Goal: Information Seeking & Learning: Learn about a topic

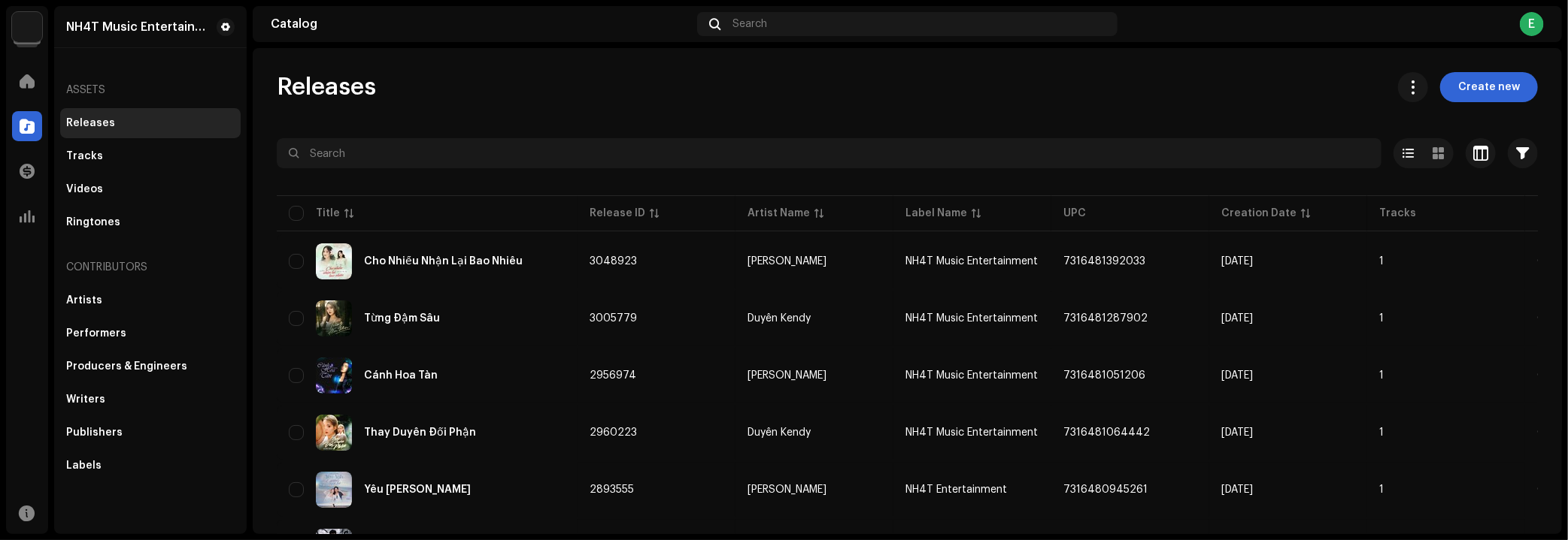
click at [14, 25] on img at bounding box center [26, 26] width 30 height 30
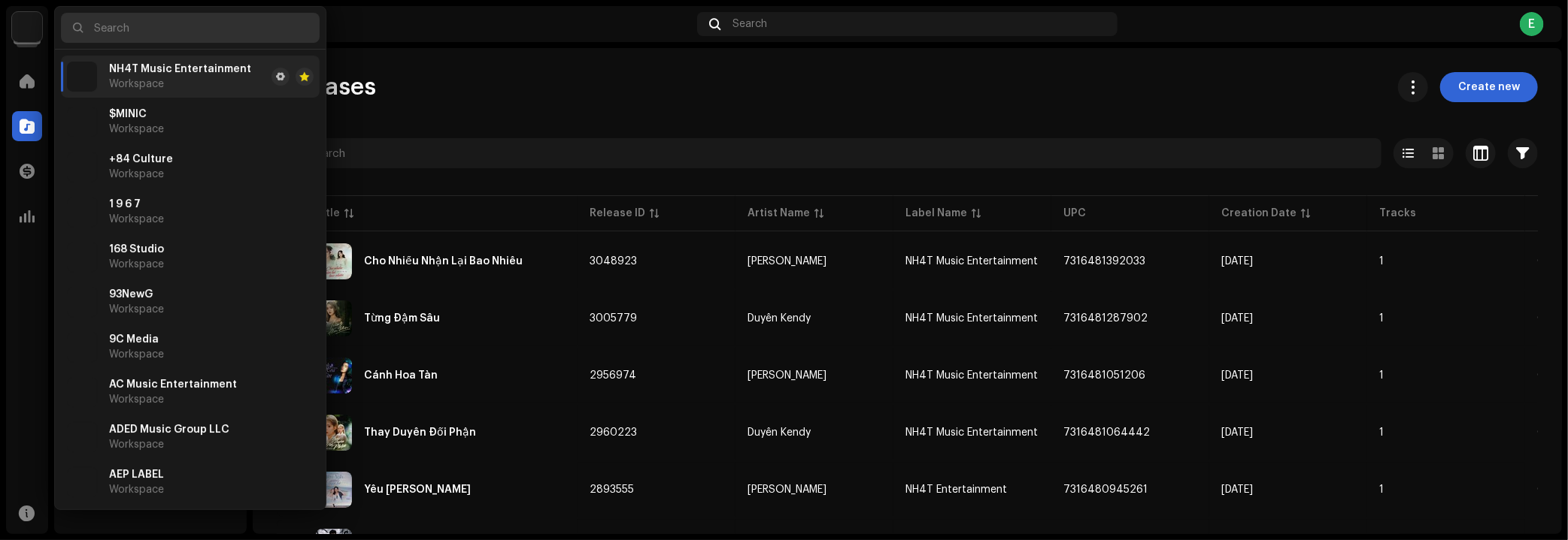
click at [154, 27] on input "text" at bounding box center [190, 27] width 259 height 30
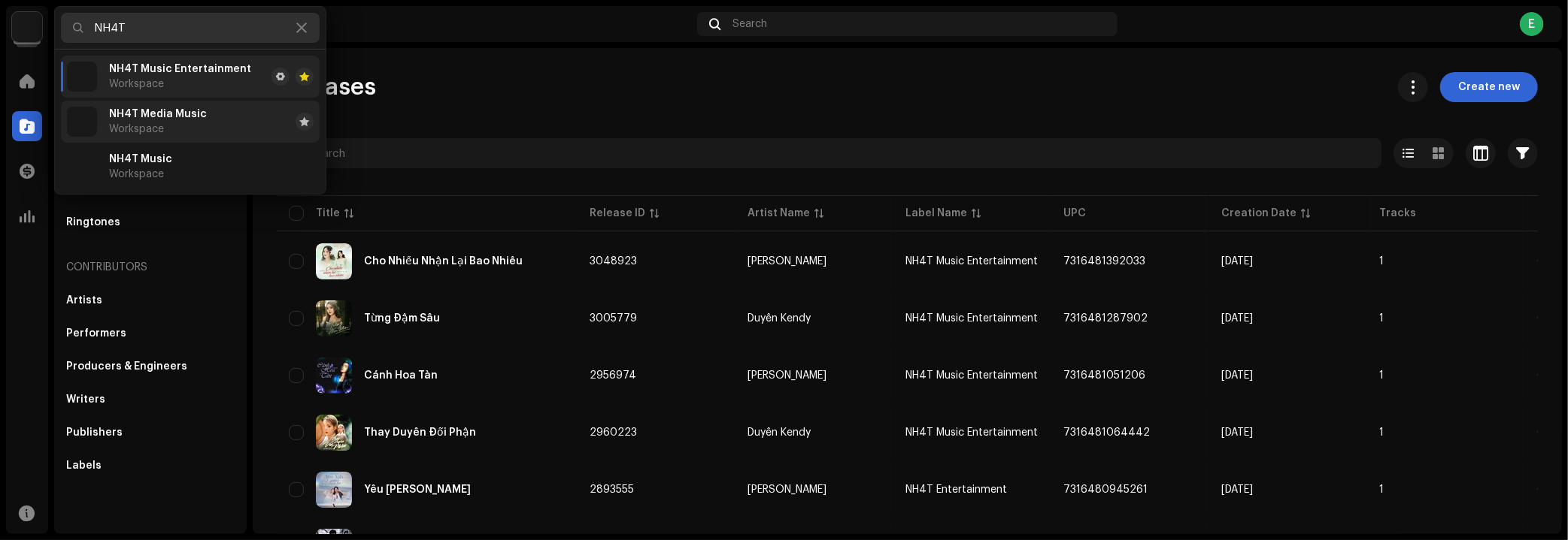
type input "NH4T"
click at [186, 118] on span "NH4T Media Music" at bounding box center [158, 114] width 98 height 12
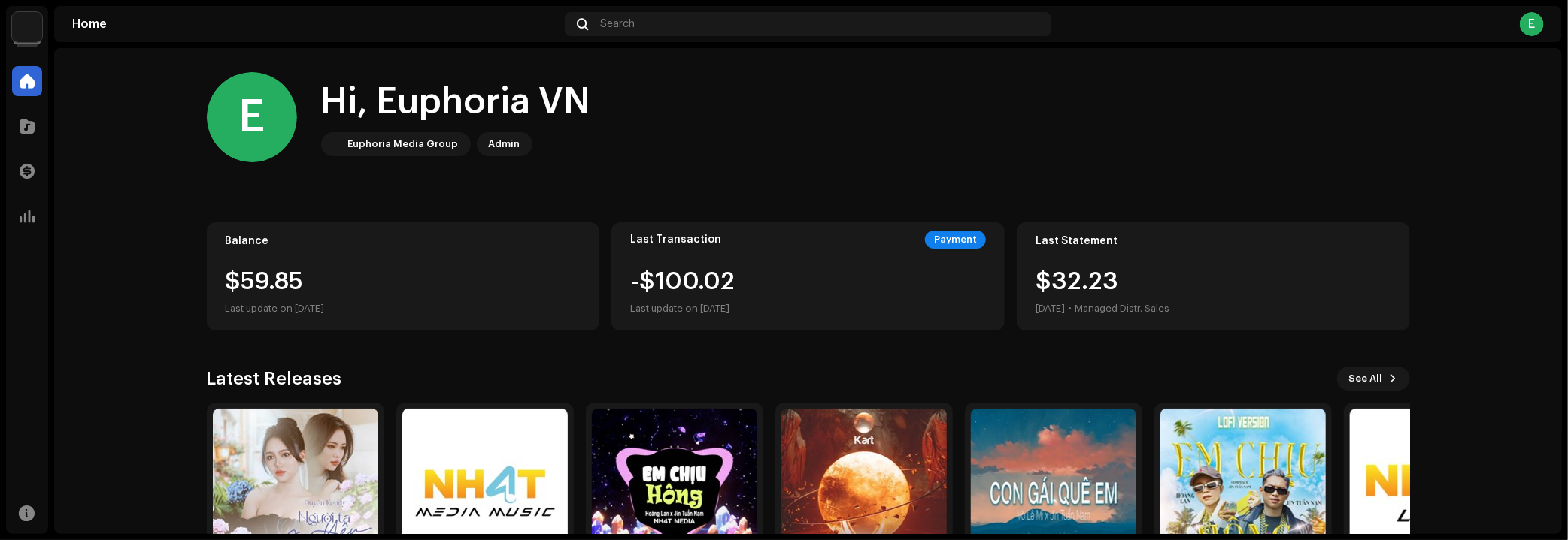
click at [14, 27] on img at bounding box center [26, 26] width 30 height 30
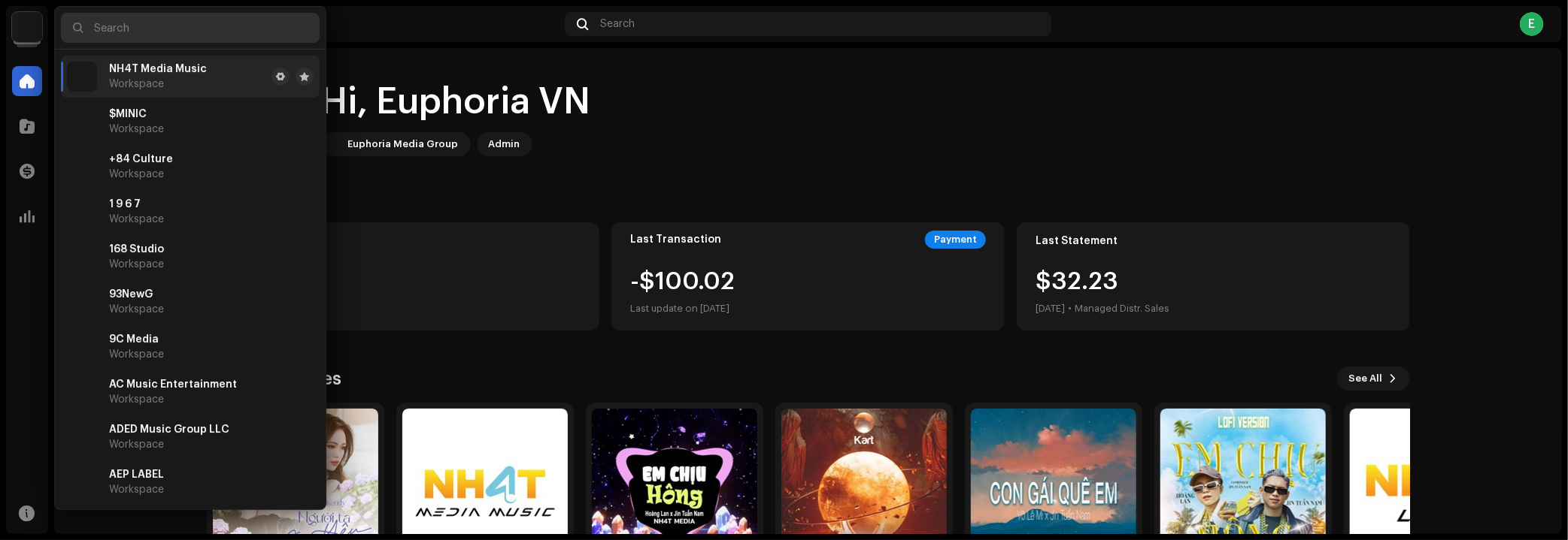
click at [121, 29] on input "text" at bounding box center [190, 27] width 259 height 30
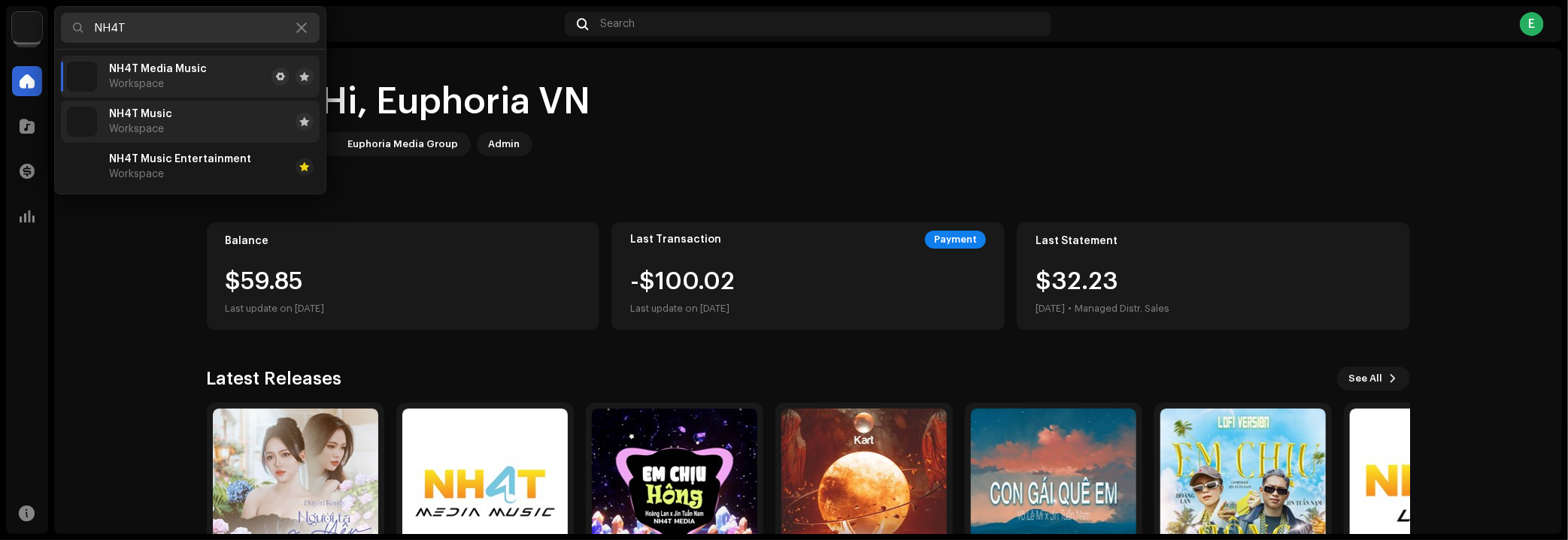
type input "NH4T"
click at [198, 124] on li "NH4T Music Workspace" at bounding box center [190, 122] width 259 height 43
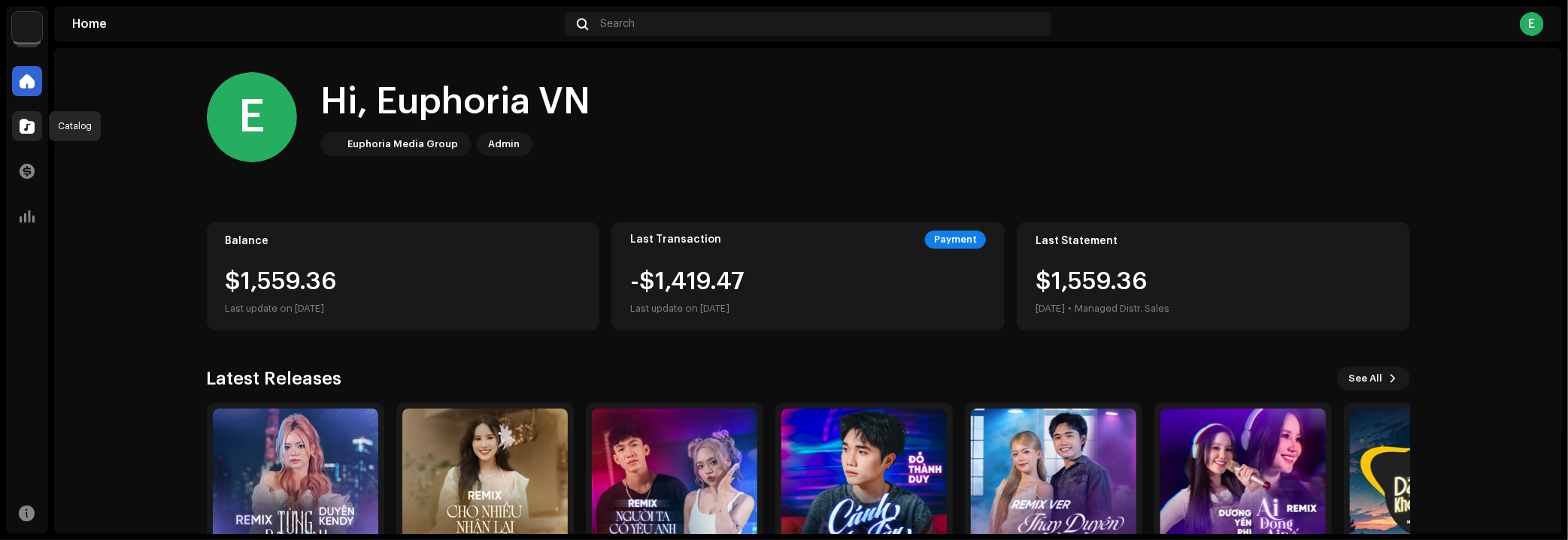
click at [26, 130] on span at bounding box center [27, 127] width 15 height 12
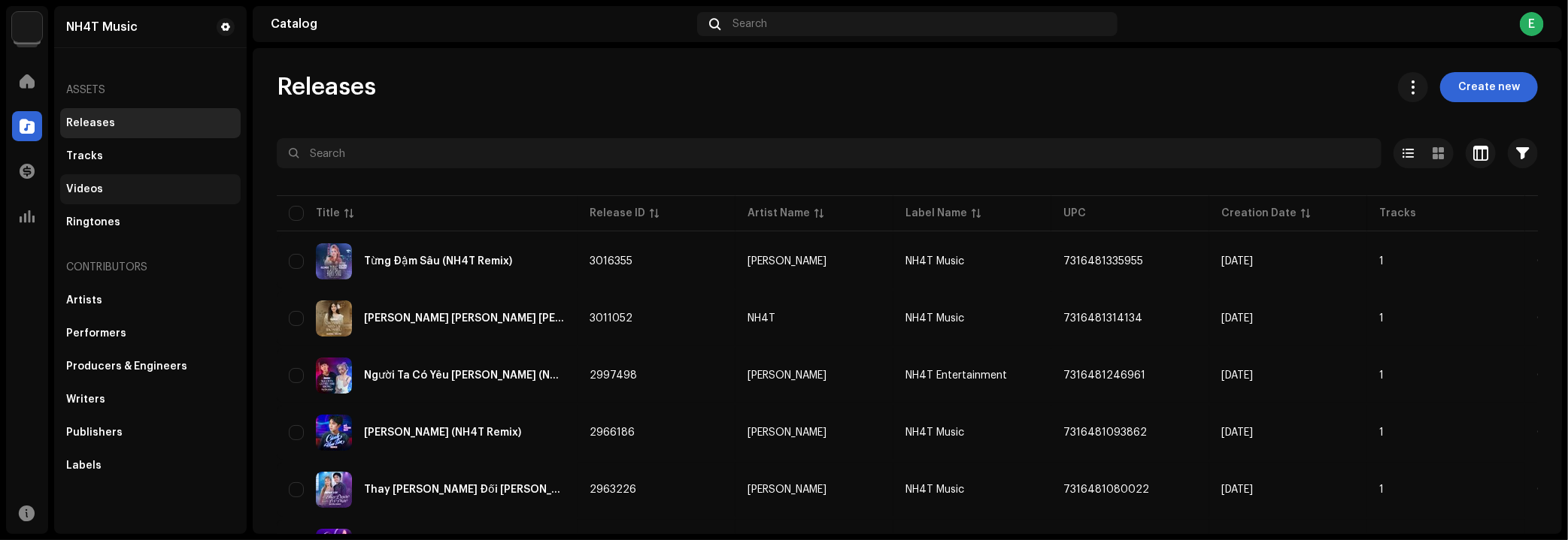
click at [17, 182] on div at bounding box center [26, 171] width 30 height 30
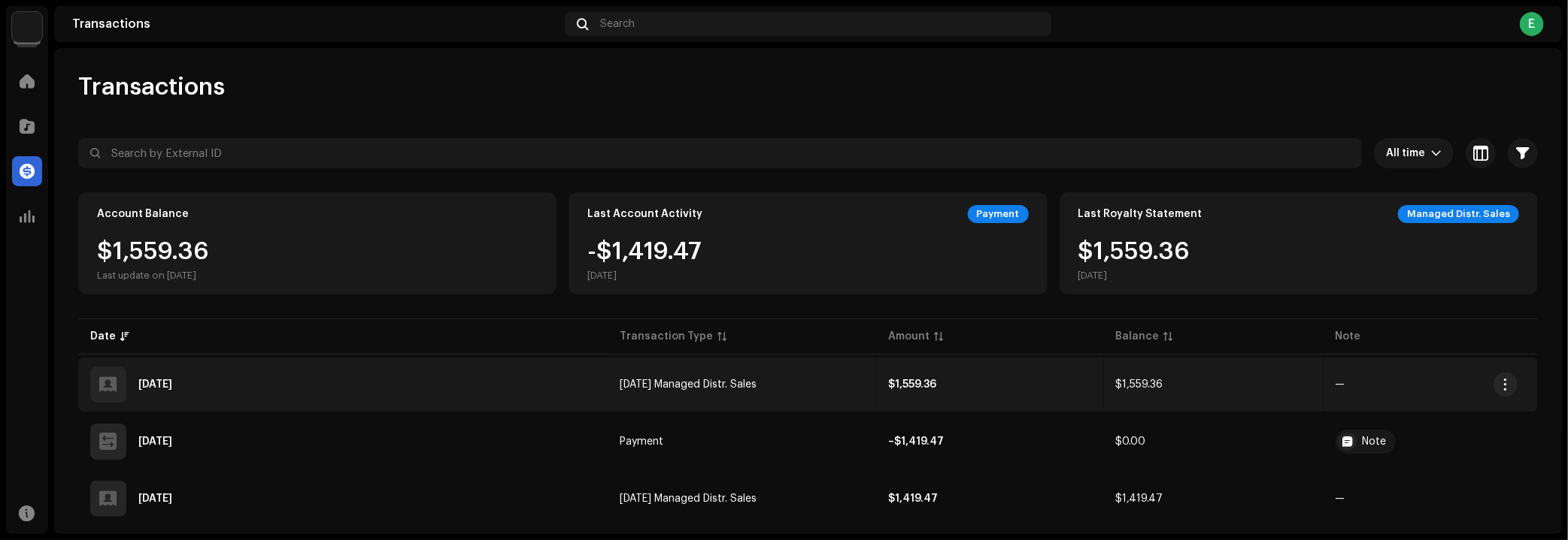
click at [581, 392] on div "Oct 3, 2025" at bounding box center [342, 384] width 506 height 36
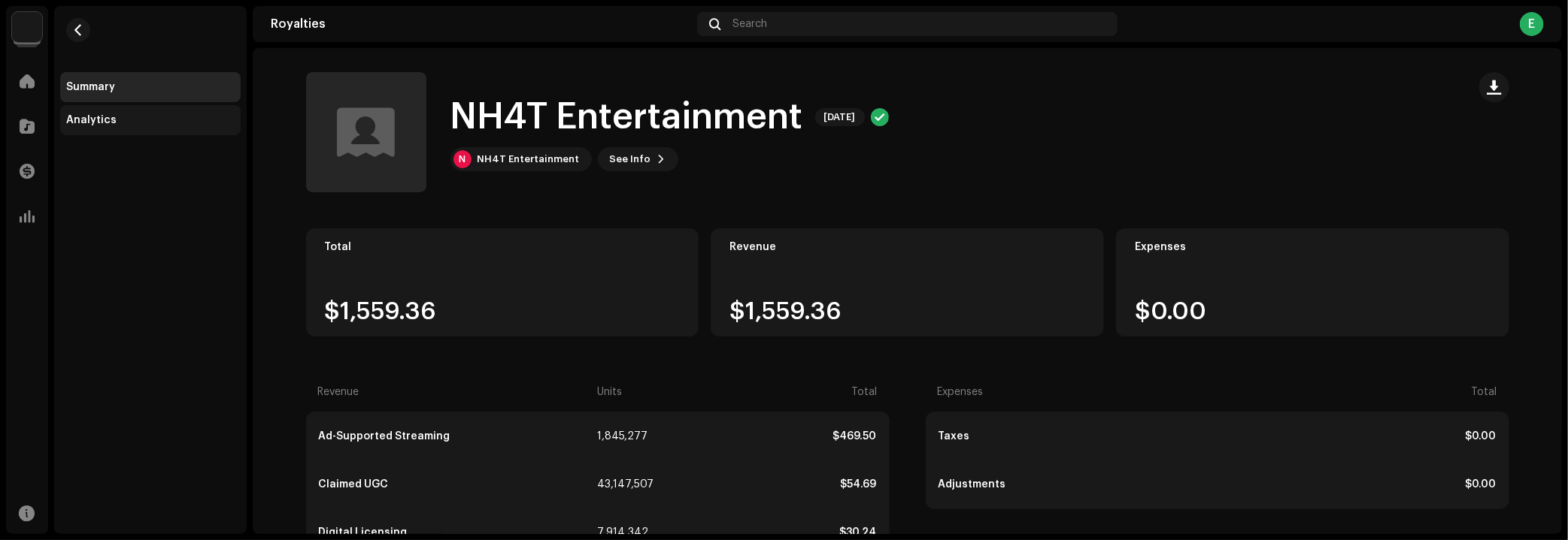
click at [80, 128] on div "Analytics" at bounding box center [150, 120] width 181 height 30
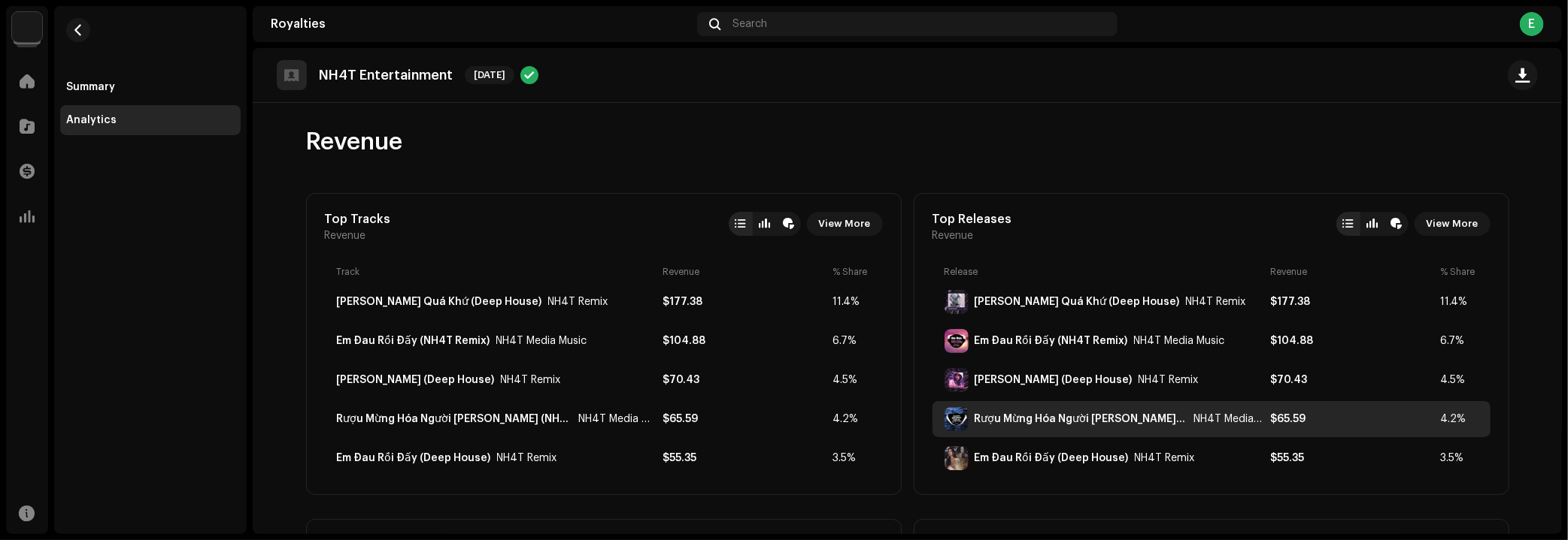
scroll to position [68, 0]
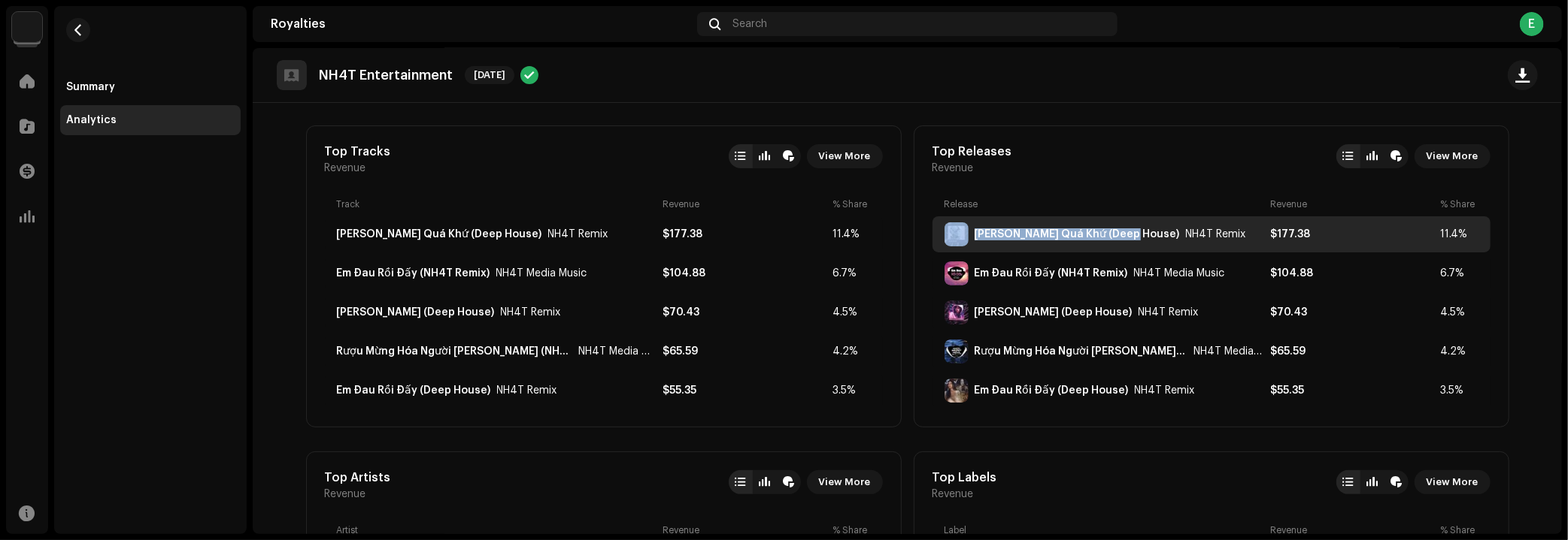
copy div "Em Của Quá Khứ (Deep House)"
drag, startPoint x: 965, startPoint y: 229, endPoint x: 1124, endPoint y: 236, distance: 159.2
click at [1124, 236] on div "Em Của Quá Khứ (Deep House) NH4T Remix" at bounding box center [1104, 234] width 320 height 24
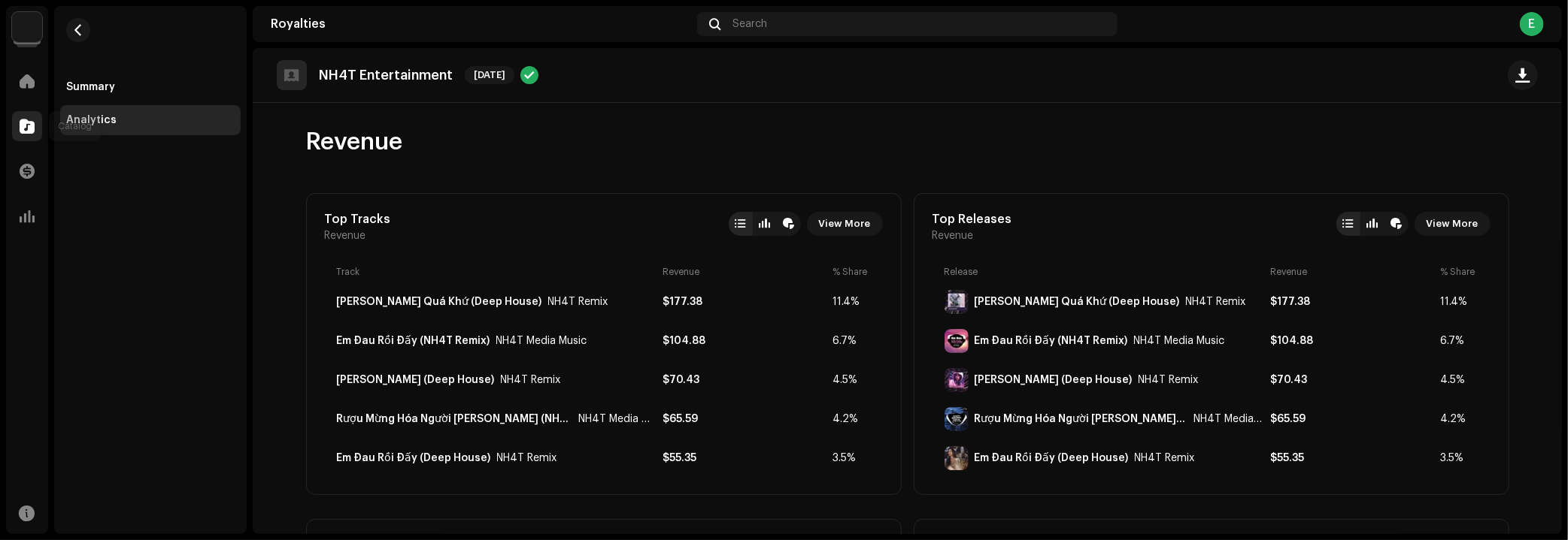
click at [22, 117] on div at bounding box center [26, 126] width 30 height 30
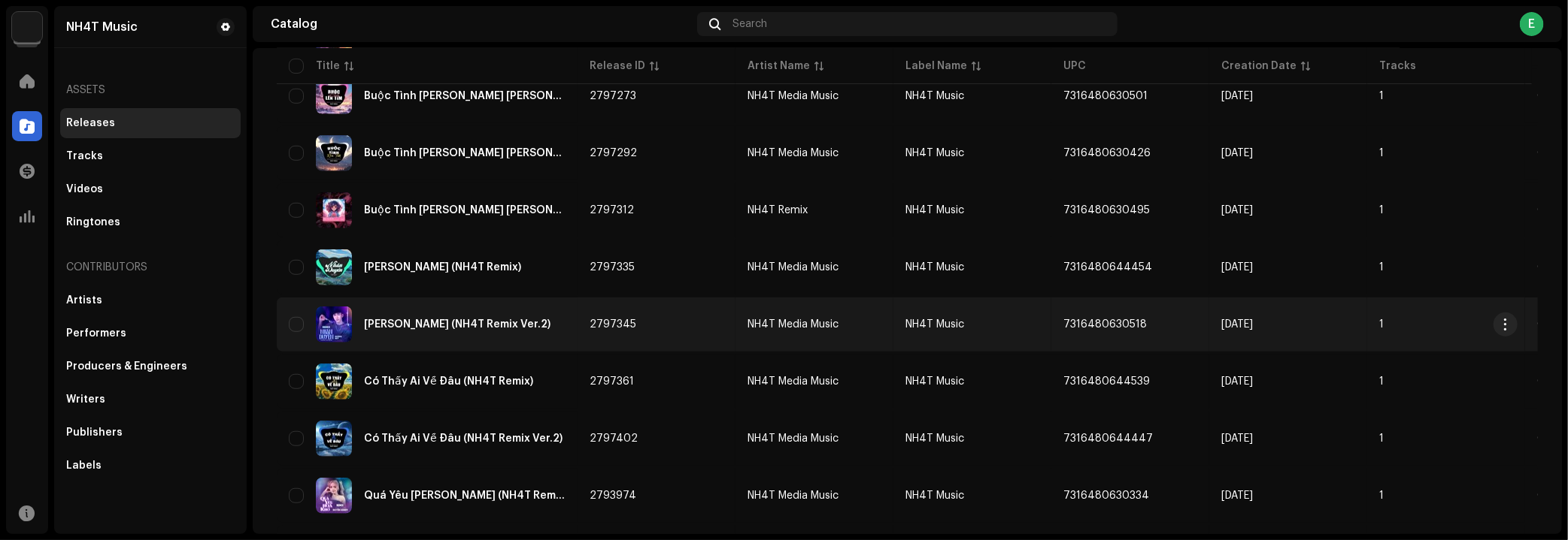
scroll to position [751, 0]
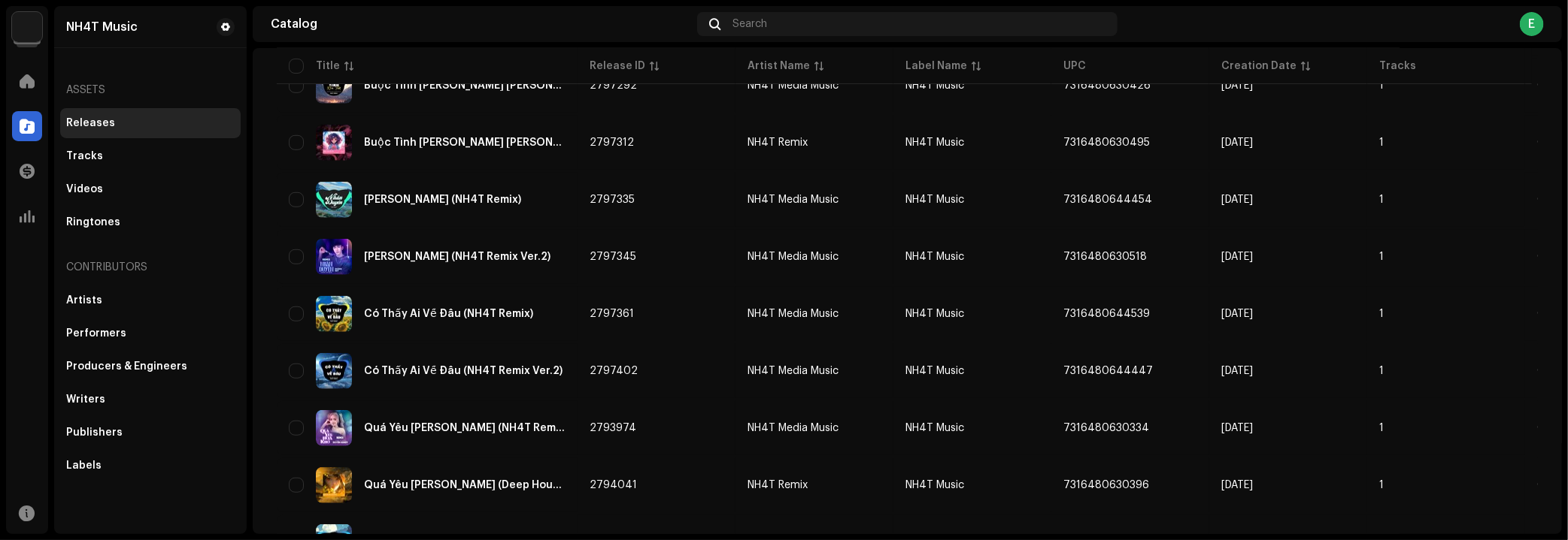
click at [256, 319] on div "Releases Create new Selected 0 Options Filters Distribution status Never Distri…" at bounding box center [907, 107] width 1310 height 1574
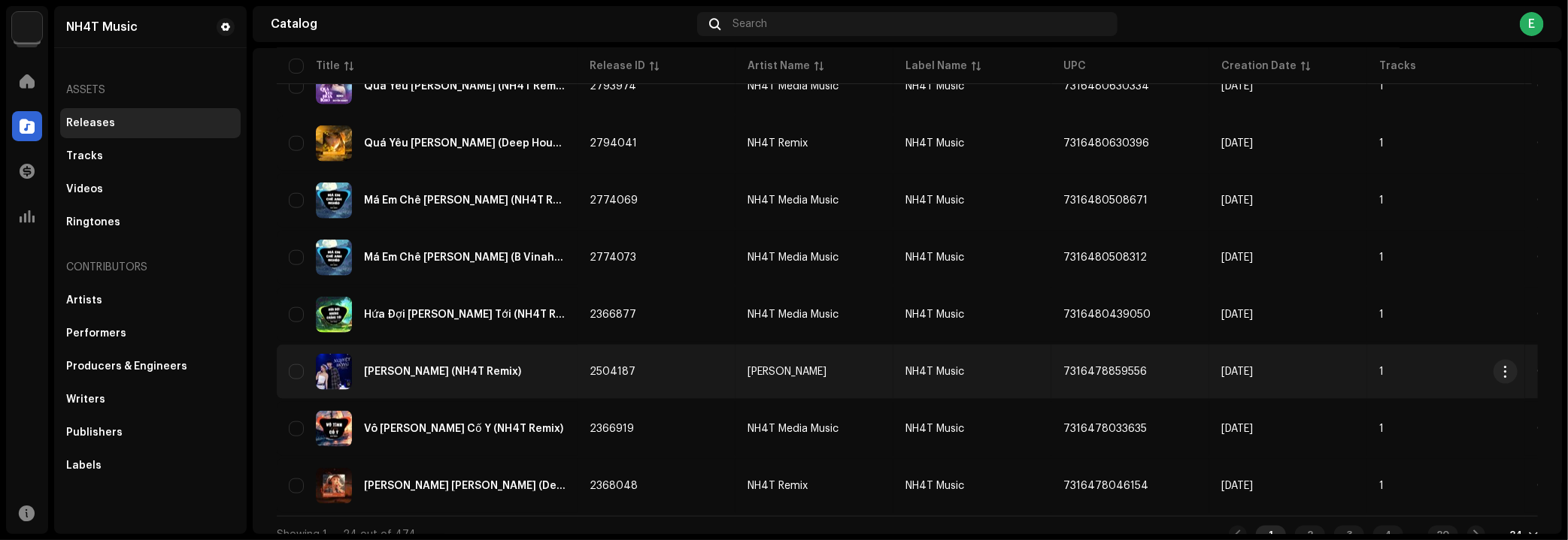
scroll to position [1109, 0]
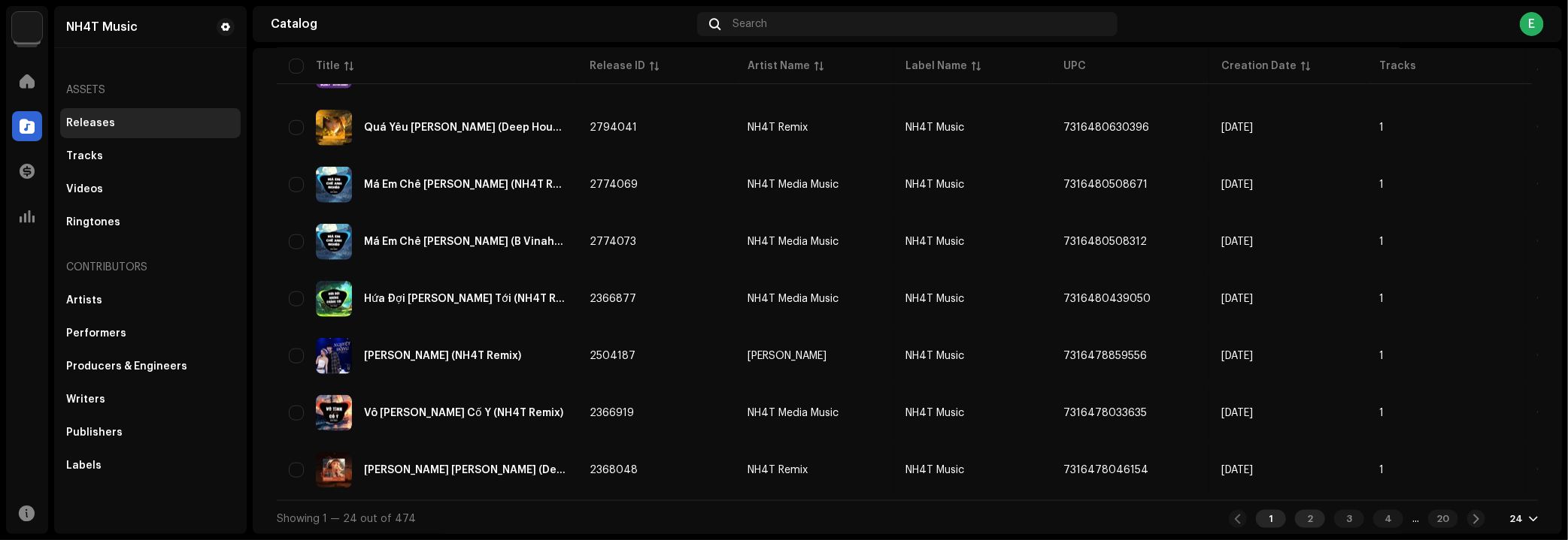
click at [1295, 520] on div "2" at bounding box center [1310, 519] width 30 height 18
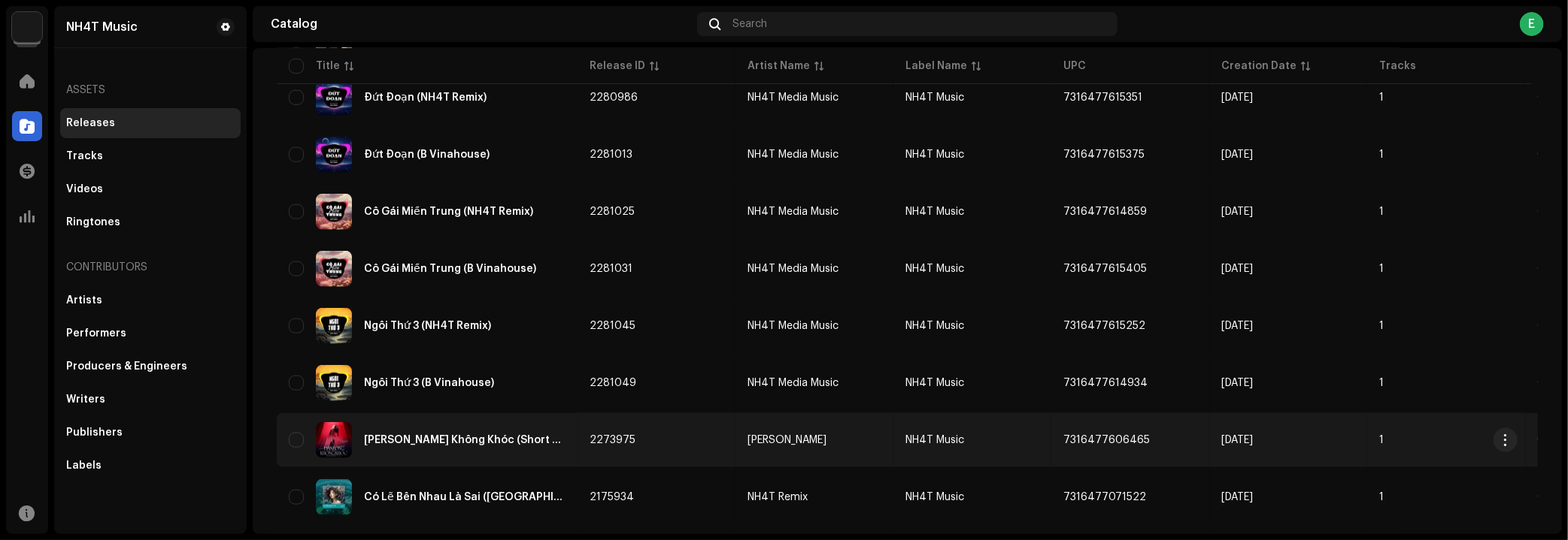
scroll to position [1109, 0]
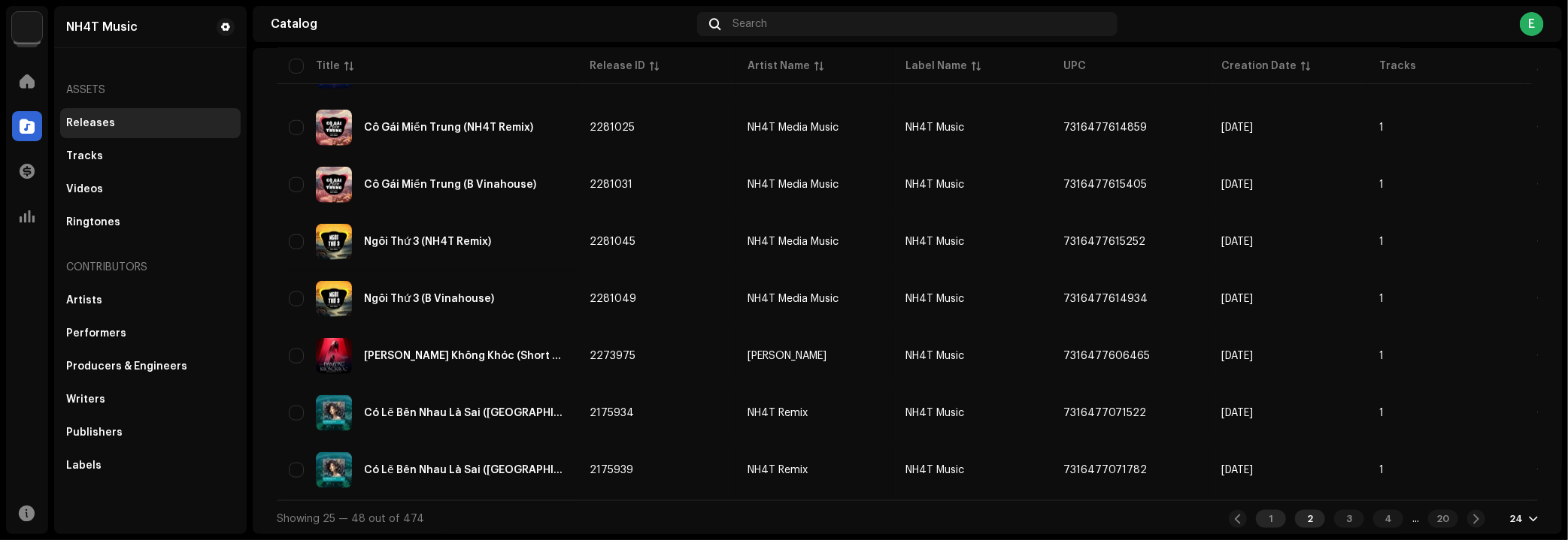
click at [1259, 520] on div "1" at bounding box center [1270, 519] width 30 height 18
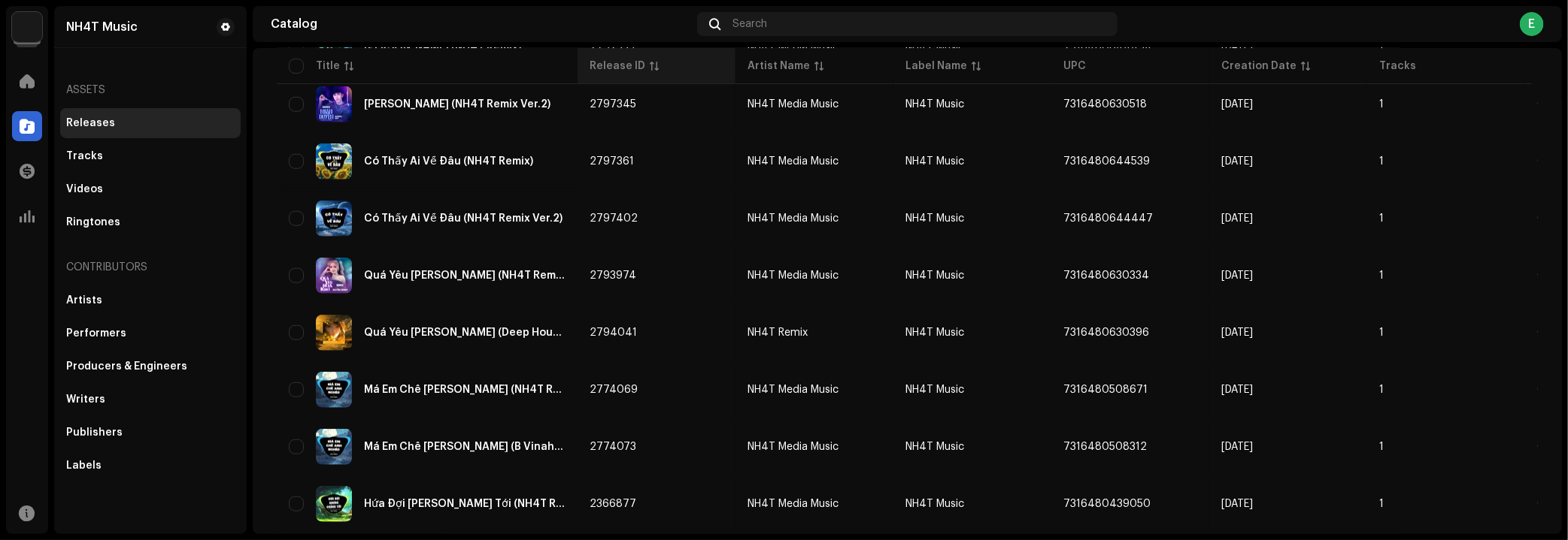
scroll to position [698, 0]
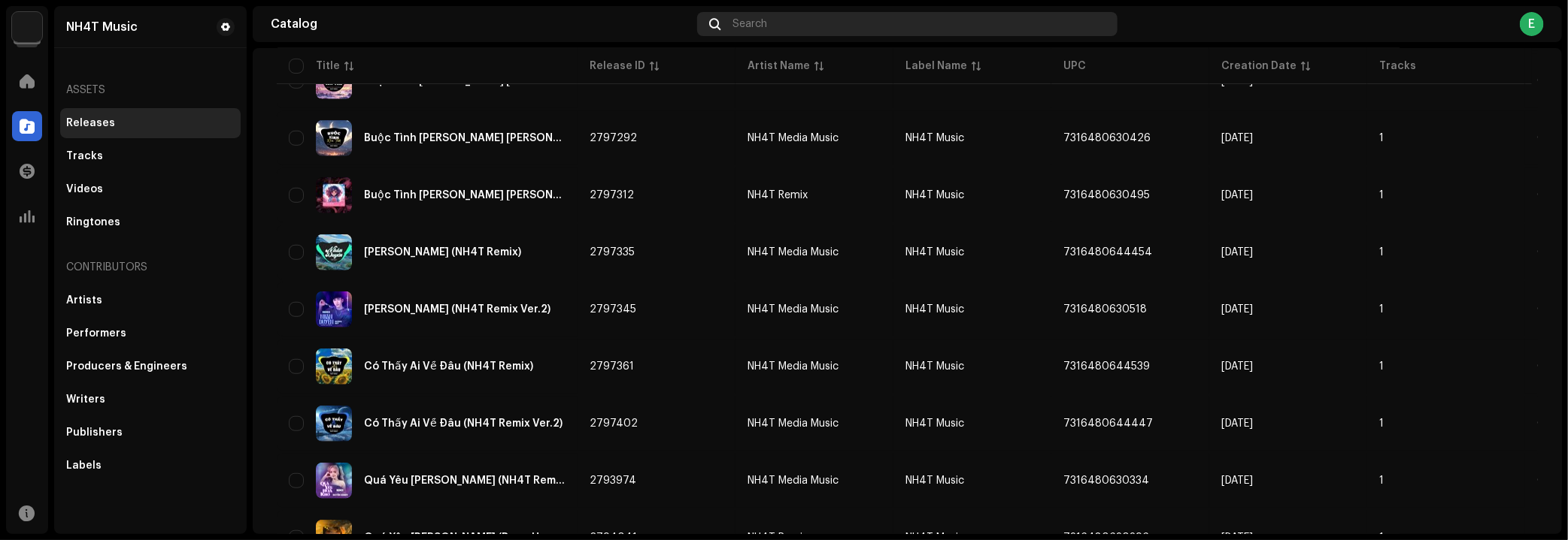
click at [771, 25] on div "Search" at bounding box center [907, 23] width 421 height 24
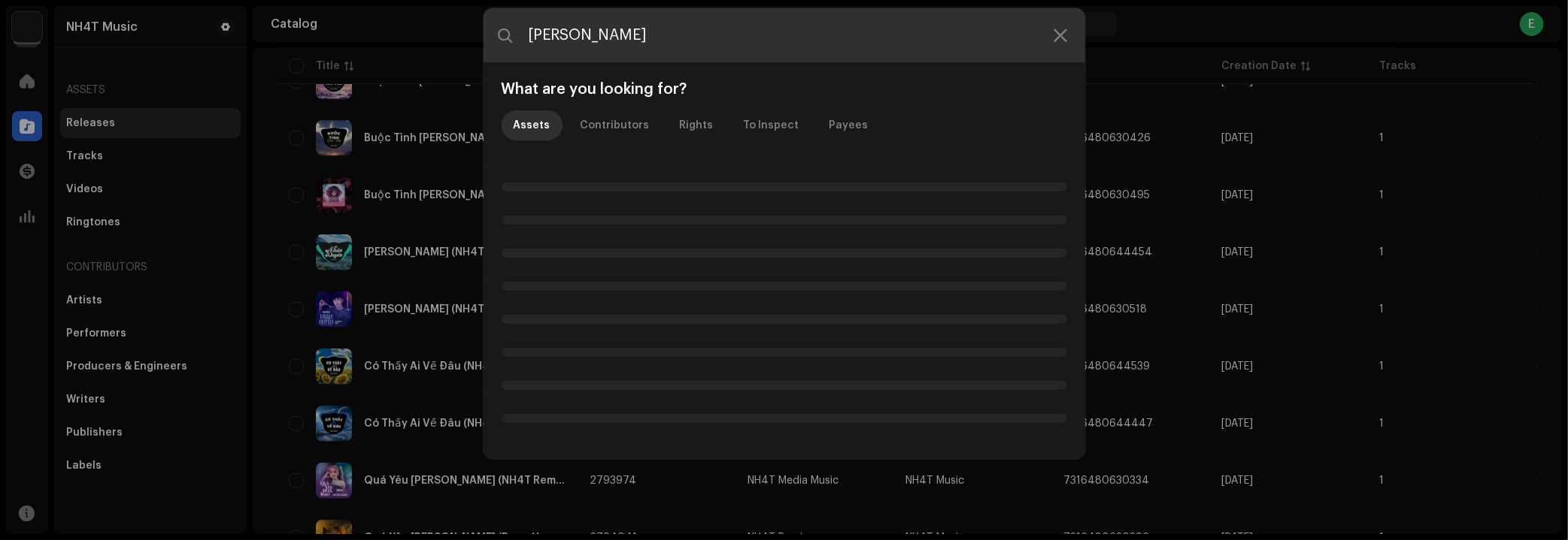
type input "Cánh Hoa Tàn"
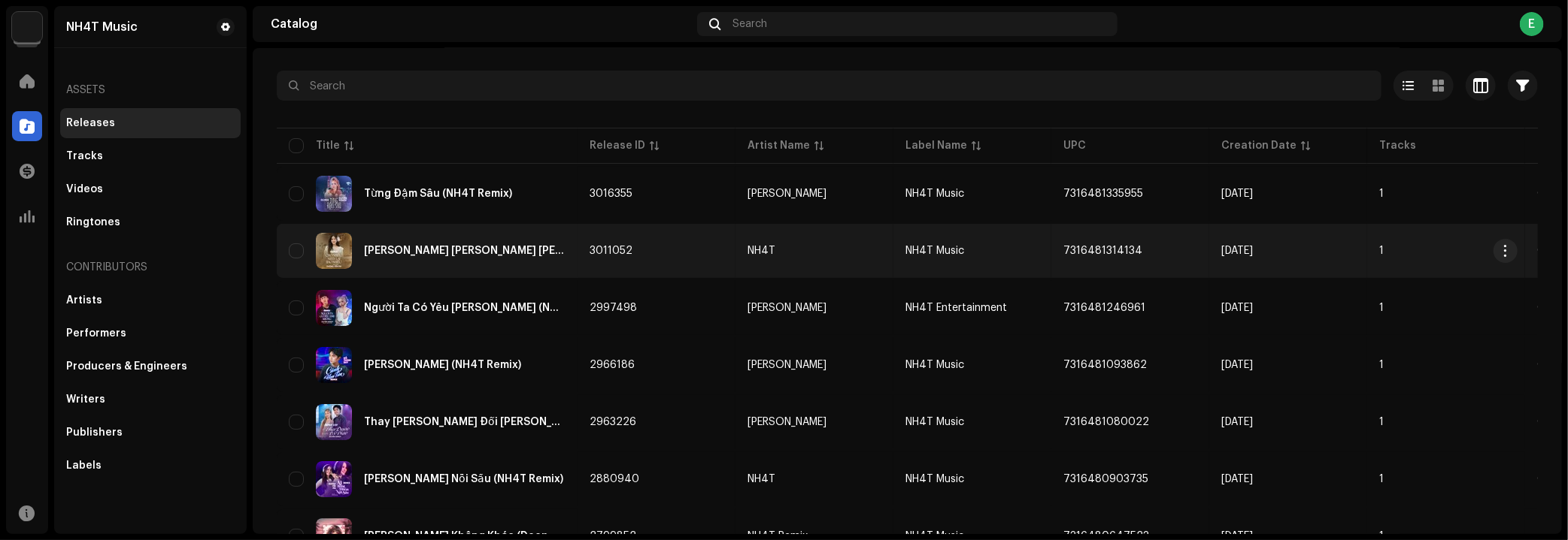
scroll to position [136, 0]
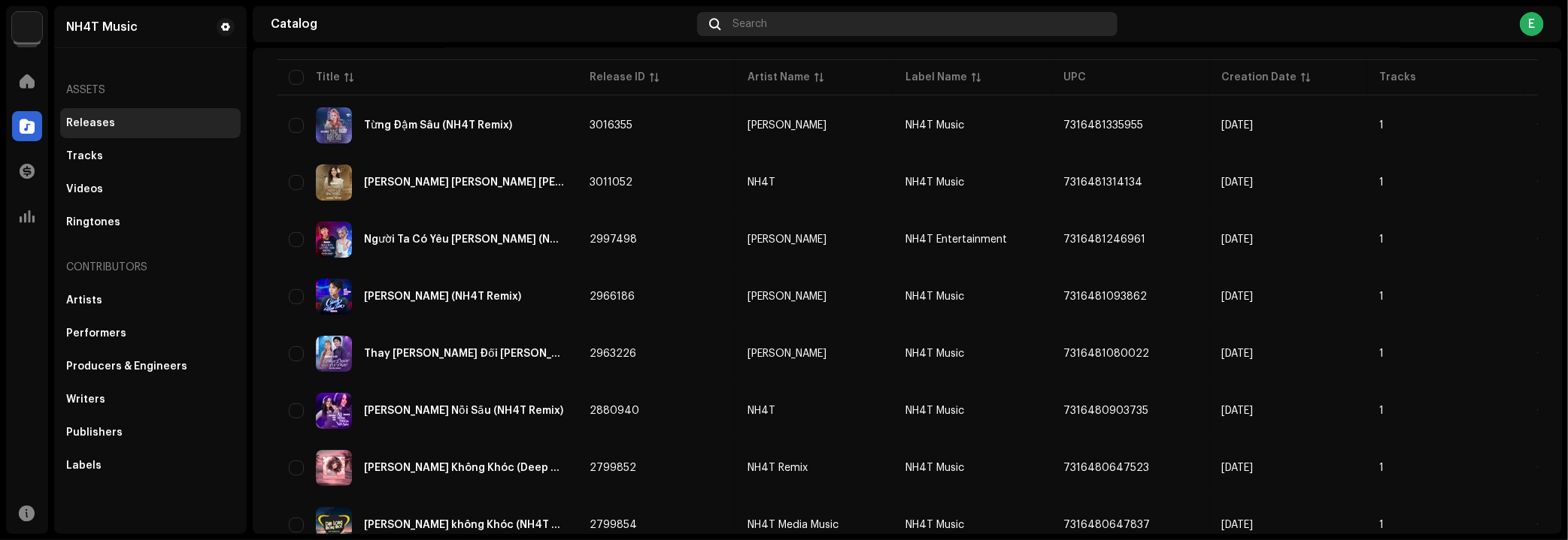
click at [771, 29] on div "Search" at bounding box center [907, 23] width 421 height 24
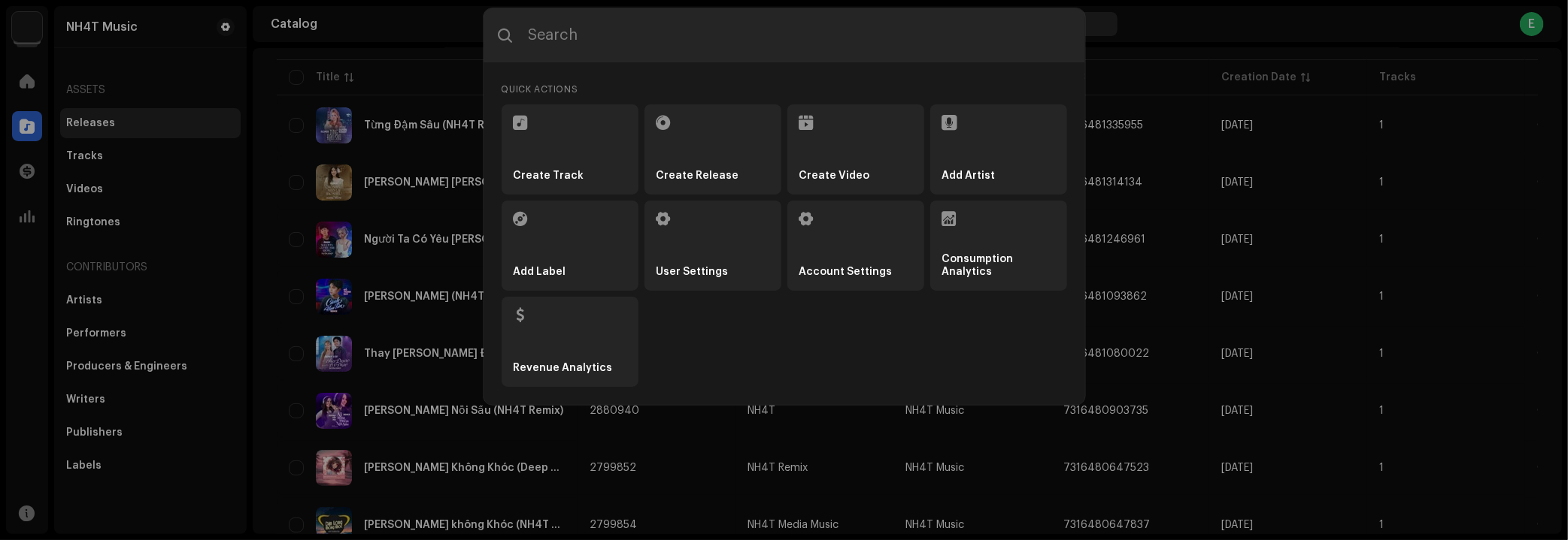
type input "Ai Đong Ai Đếm Nỗi Sầu"
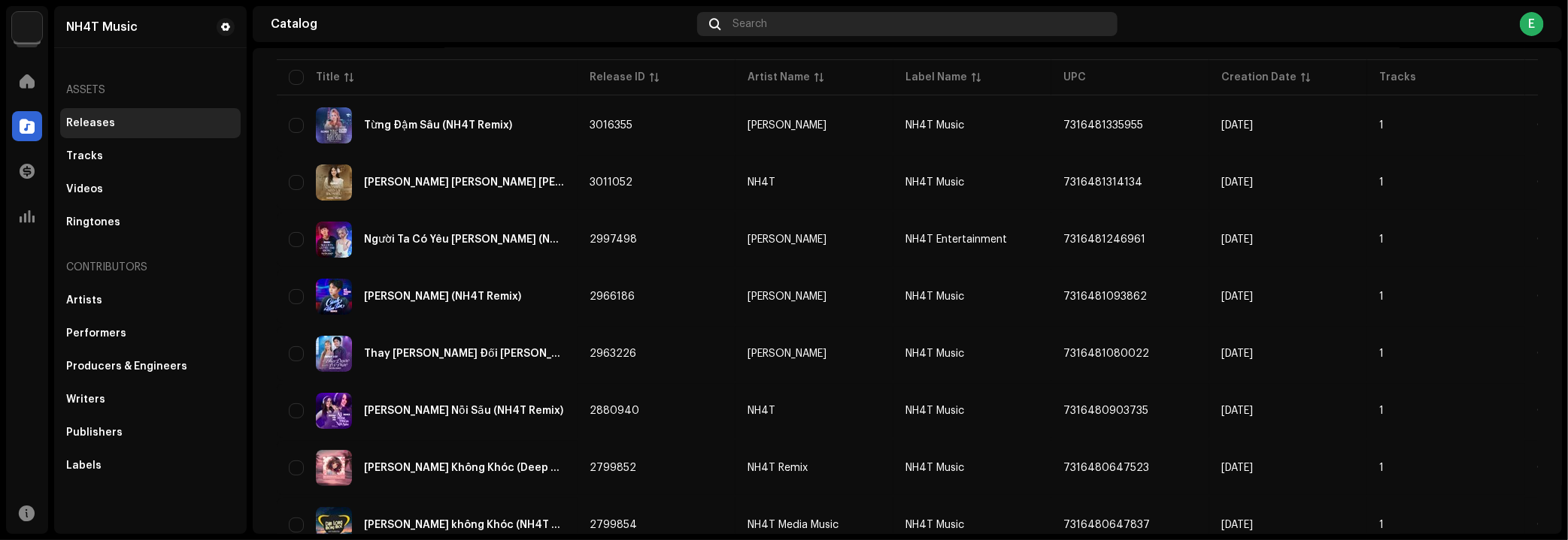
click at [758, 22] on span "Search" at bounding box center [750, 24] width 35 height 12
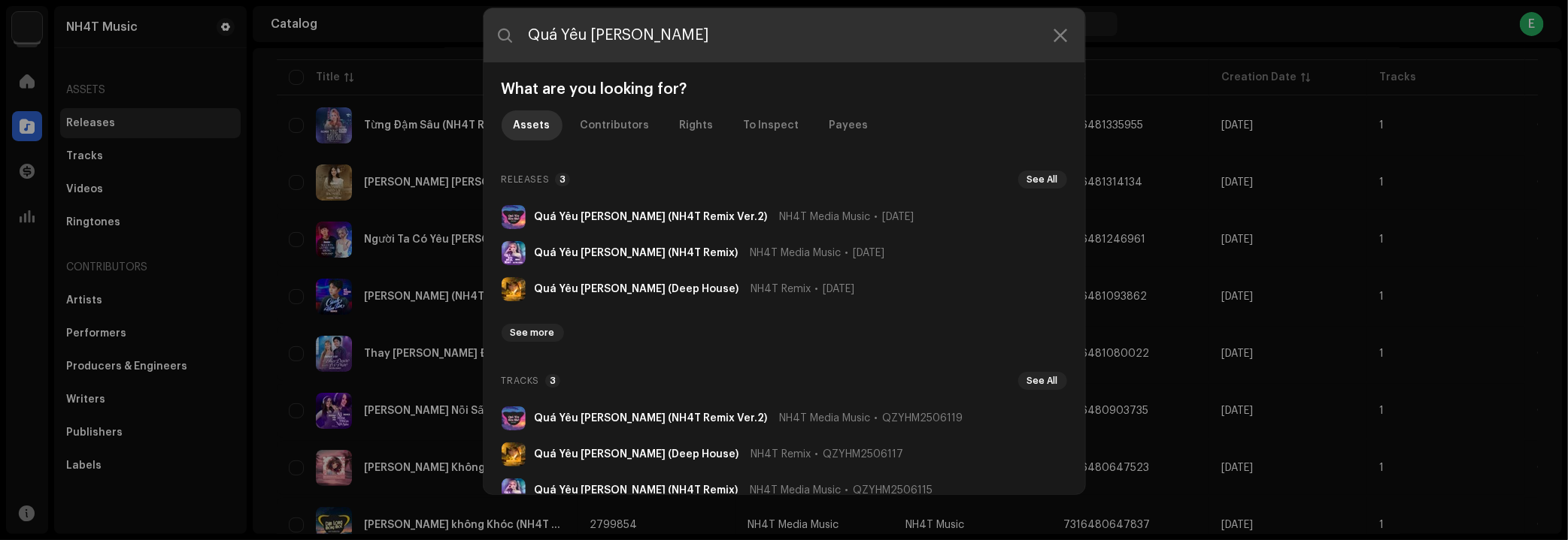
drag, startPoint x: 702, startPoint y: 36, endPoint x: 340, endPoint y: 10, distance: 362.9
click at [340, 10] on div "Quá Yêu Hoá Khờ What are you looking for? Assets Contributors Rights To Inspect…" at bounding box center [784, 270] width 1568 height 540
paste input "Nhân Duyên"
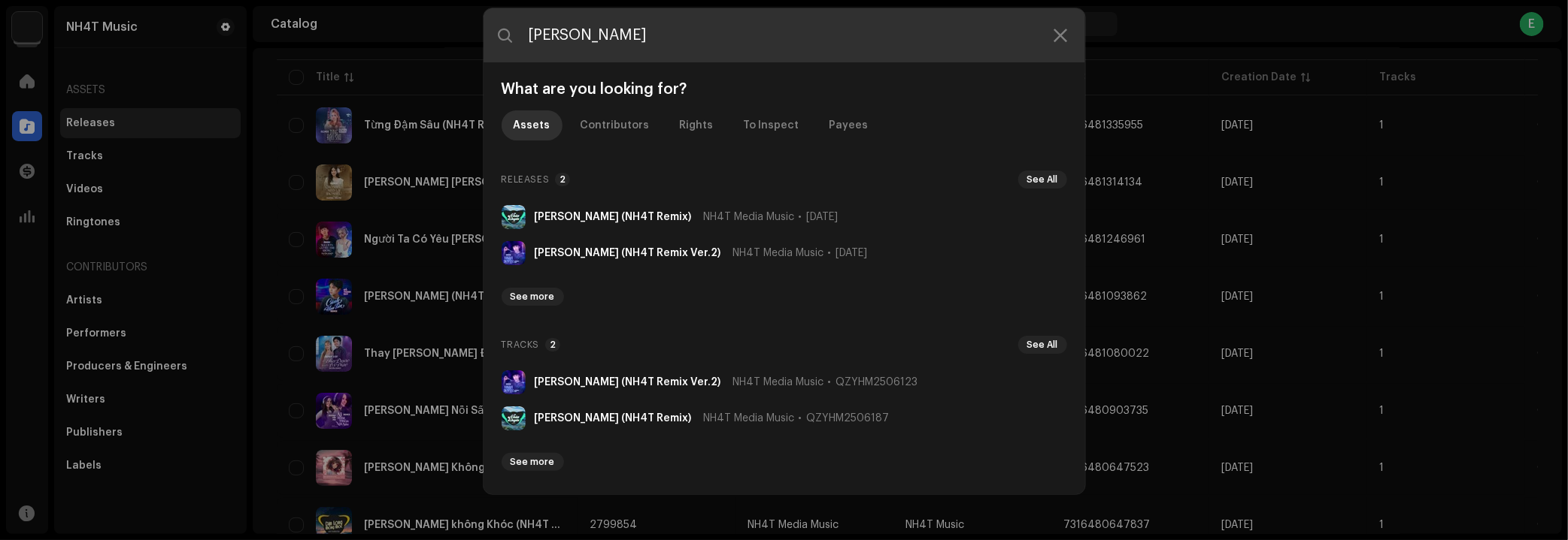
drag, startPoint x: 734, startPoint y: 31, endPoint x: 336, endPoint y: 25, distance: 398.0
click at [336, 25] on div "Nhân Duyên What are you looking for? Assets Contributors Rights To Inspect Paye…" at bounding box center [784, 270] width 1568 height 540
paste input "Trái Tim Khô Cằ"
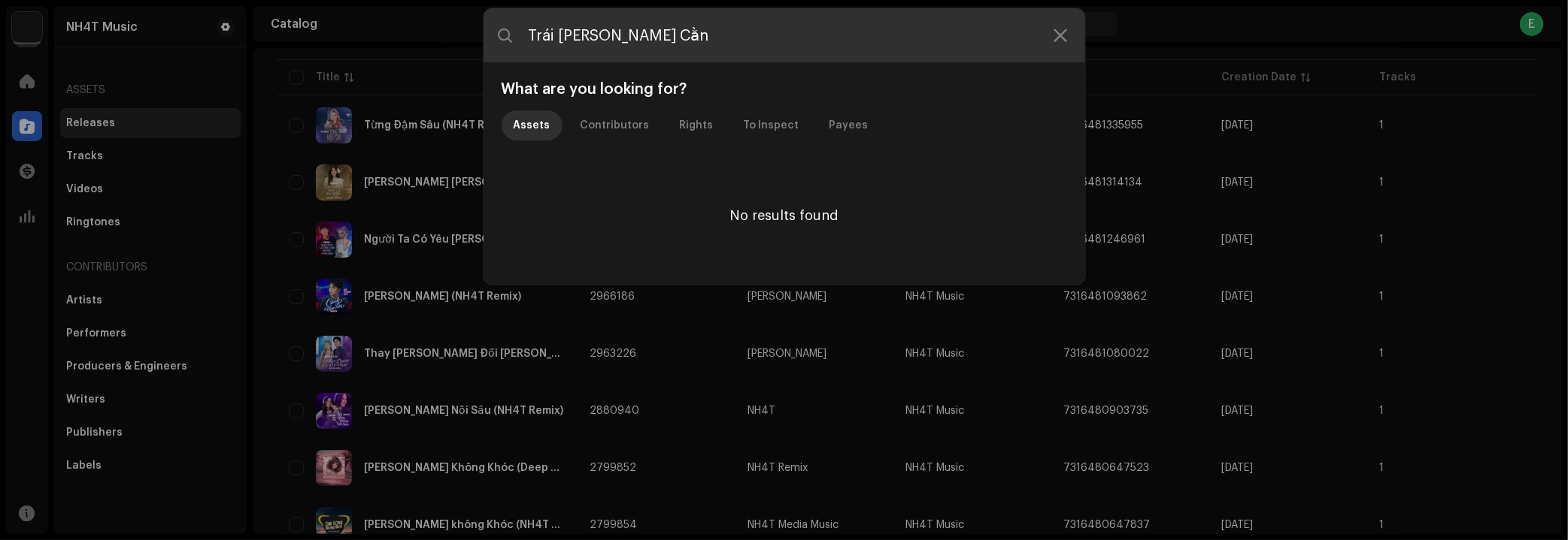
drag, startPoint x: 669, startPoint y: 36, endPoint x: 319, endPoint y: 18, distance: 350.5
click at [305, 29] on div "Trái Tim Khô Cằn What are you looking for? Assets Contributors Rights To Inspec…" at bounding box center [784, 270] width 1568 height 540
paste input "Yêu Anh Nhất Thiên Hà"
type input "Yêu Anh Nhất Thiên Hà"
drag, startPoint x: 748, startPoint y: 37, endPoint x: 398, endPoint y: 12, distance: 350.9
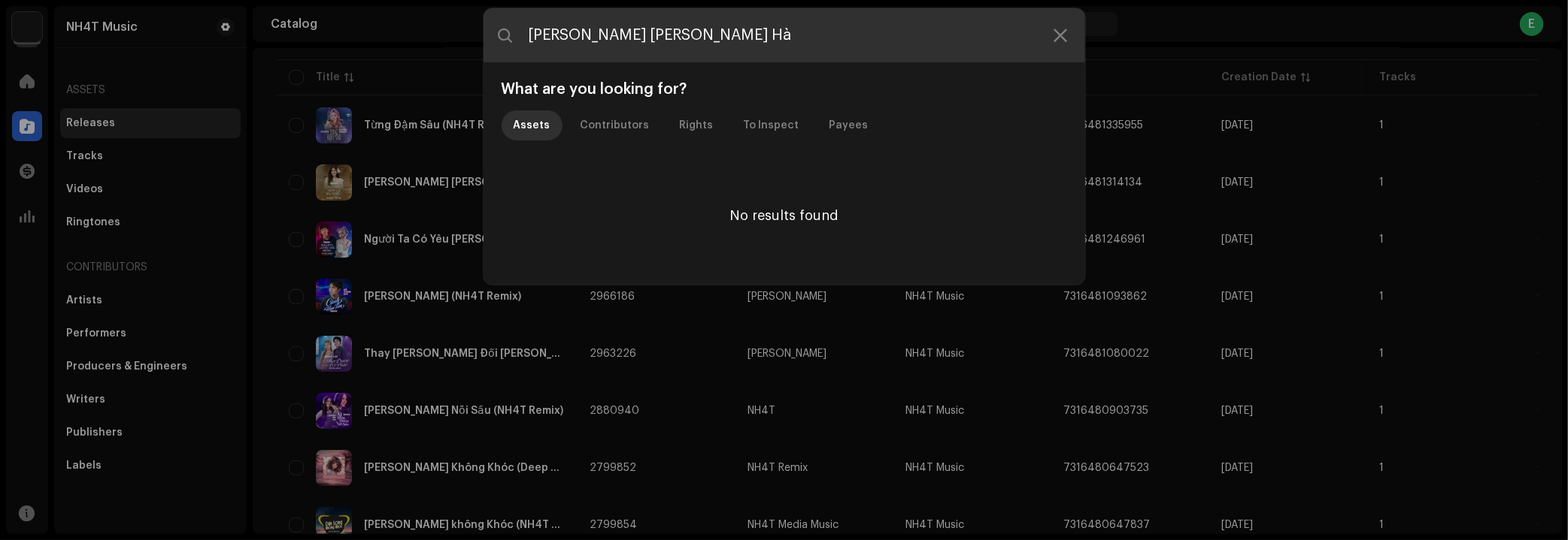
click at [398, 12] on div "Yêu Anh Nhất Thiên Hà What are you looking for? Assets Contributors Rights To I…" at bounding box center [784, 270] width 1568 height 540
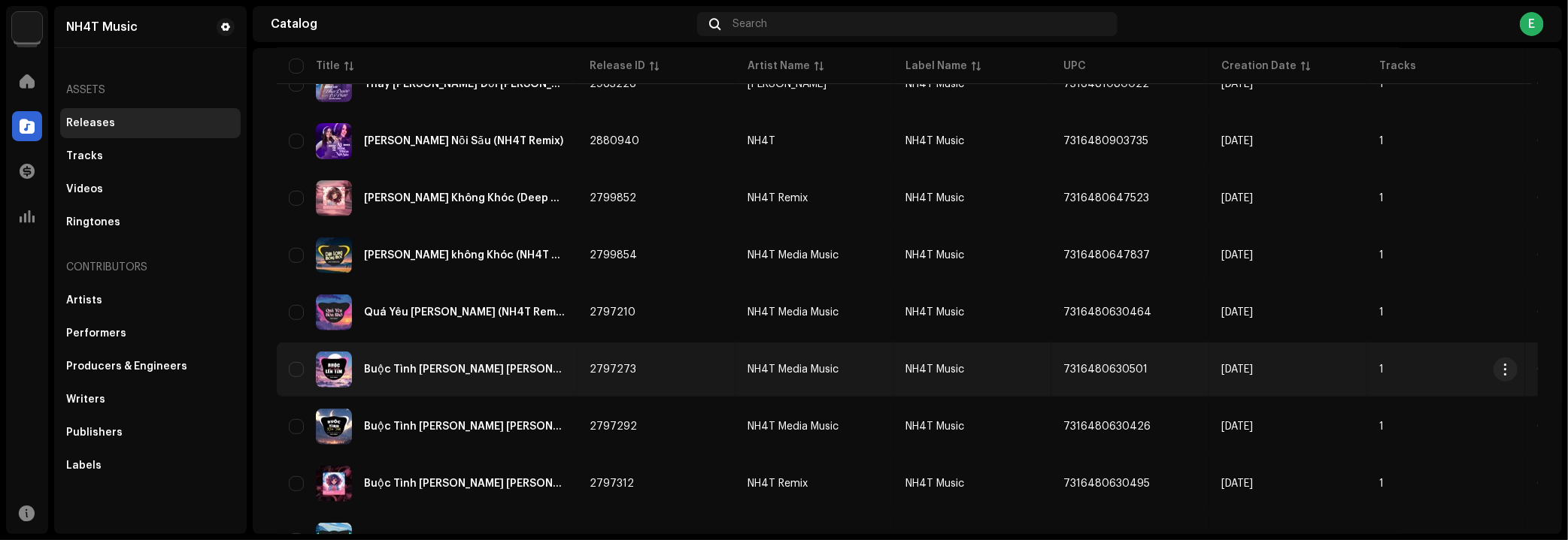
scroll to position [341, 0]
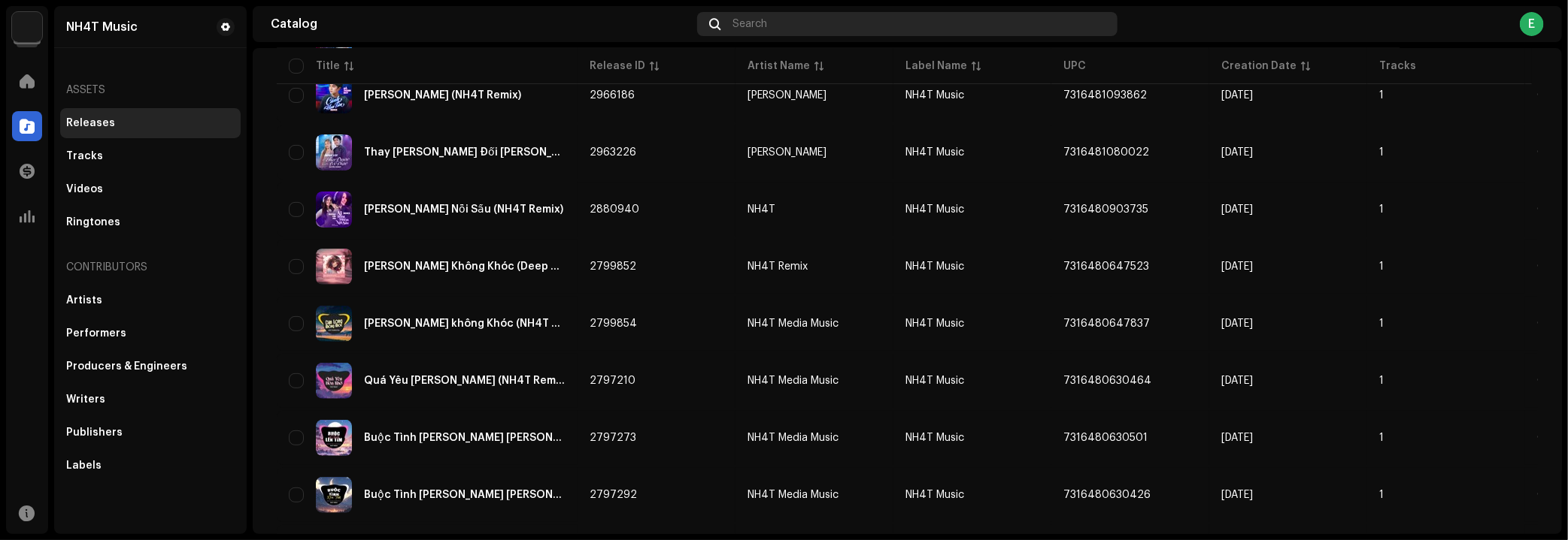
click at [766, 25] on span "Search" at bounding box center [750, 24] width 35 height 12
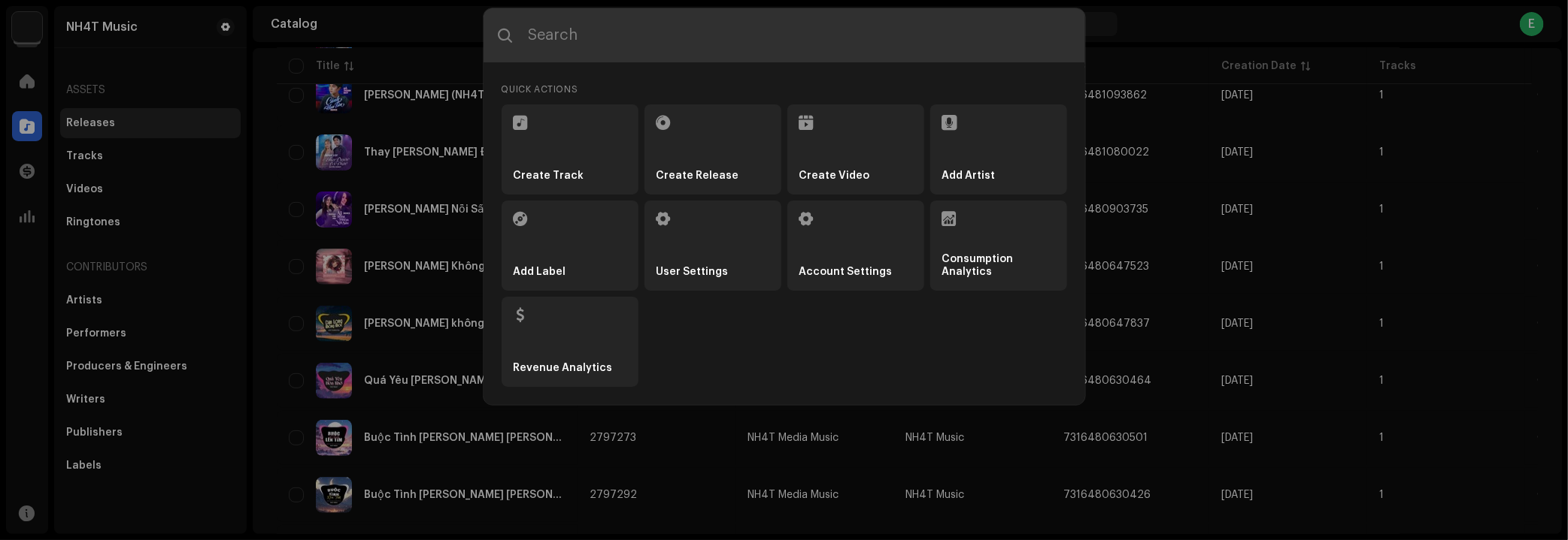
type input "Tình Si"
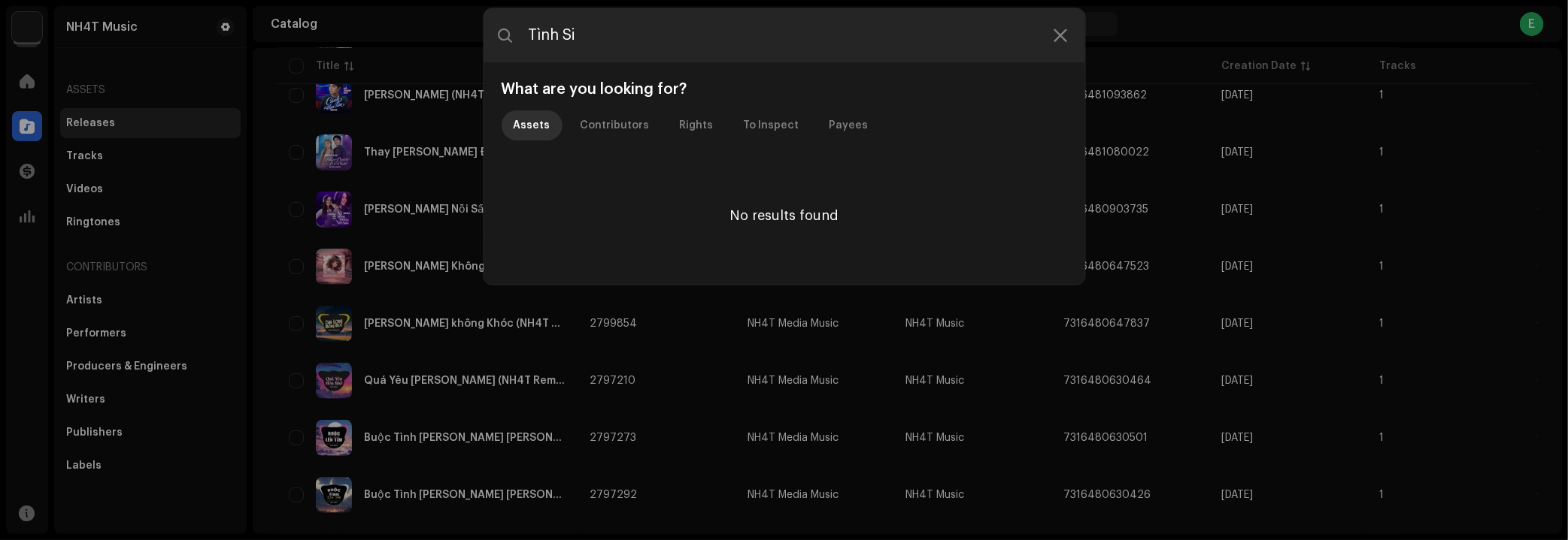
drag, startPoint x: 693, startPoint y: 46, endPoint x: 443, endPoint y: 23, distance: 251.1
click at [444, 23] on div "Tình Si What are you looking for? Assets Contributors Rights To Inspect Payees …" at bounding box center [784, 270] width 1568 height 540
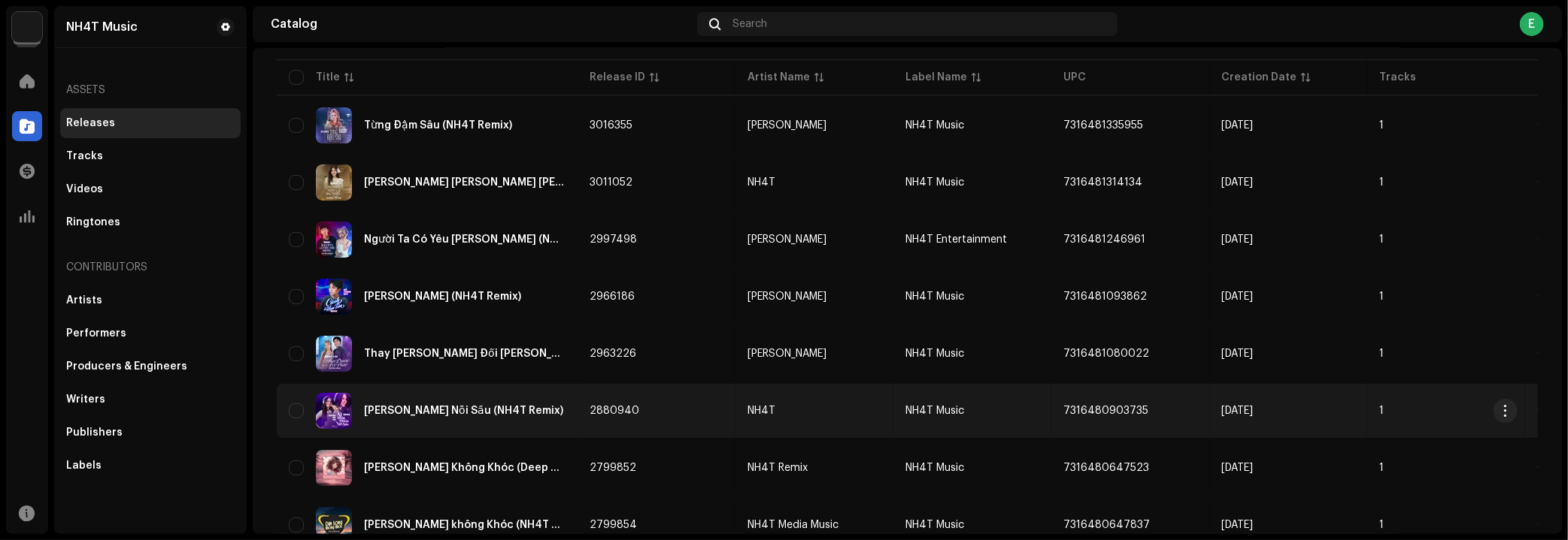
scroll to position [0, 0]
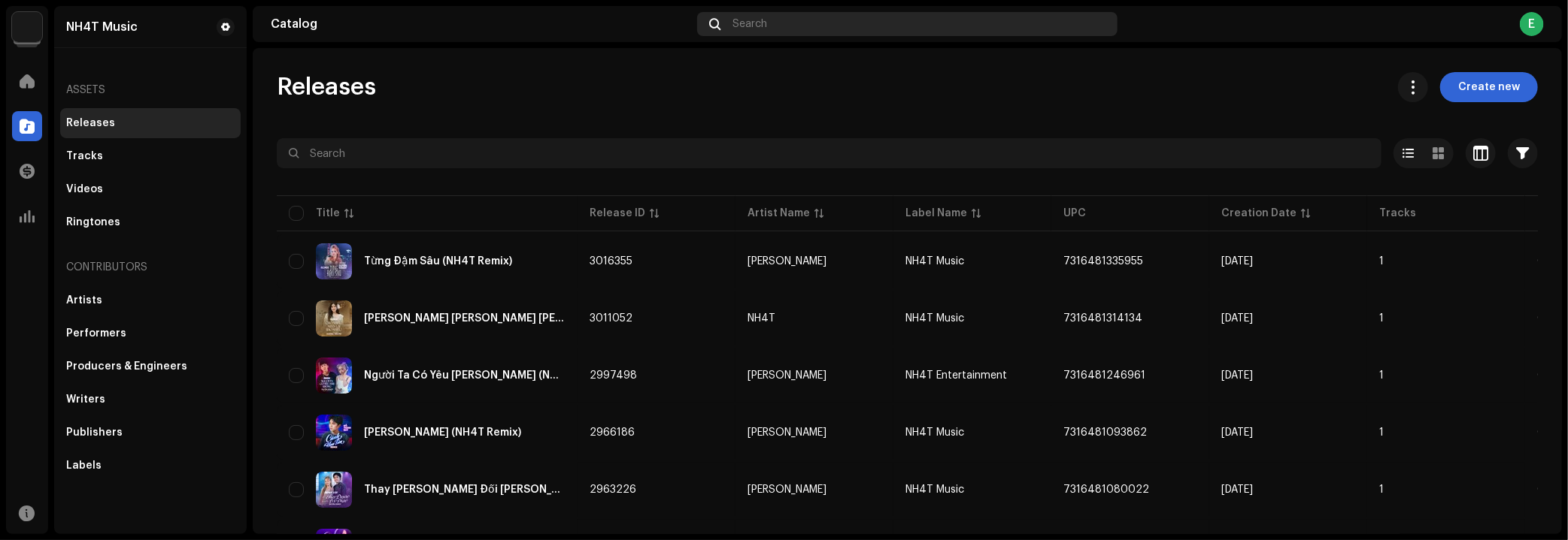
click at [768, 20] on div "Search" at bounding box center [907, 23] width 421 height 24
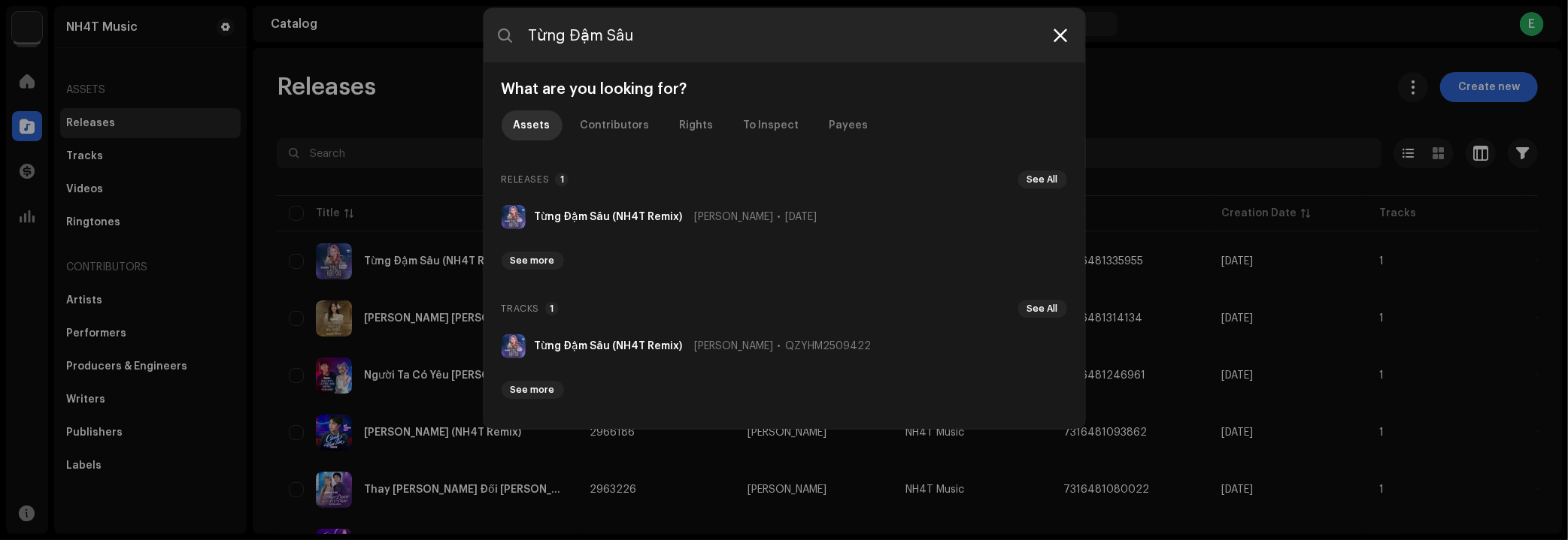
type input "Từng Đậm Sâu"
click at [1056, 36] on icon at bounding box center [1061, 35] width 14 height 12
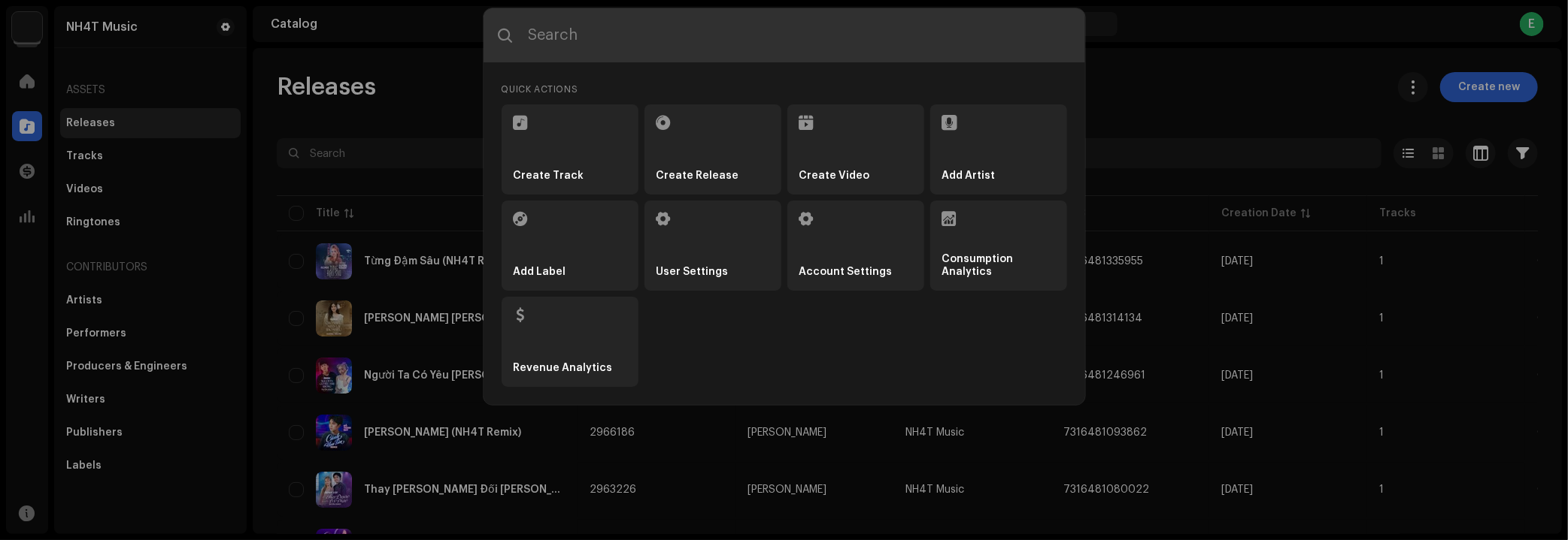
click at [624, 39] on input "text" at bounding box center [784, 36] width 602 height 54
paste input "Thay Duyên Đổi Phận"
type input "Thay Duyên Đổi Phận"
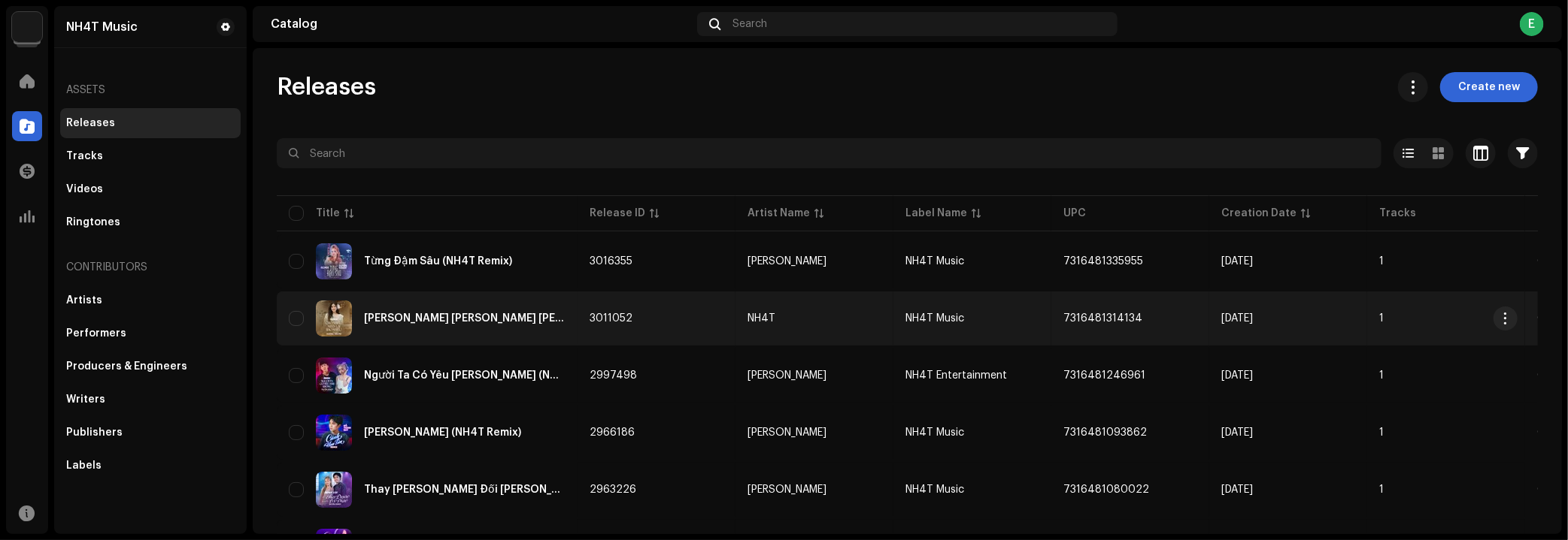
scroll to position [68, 0]
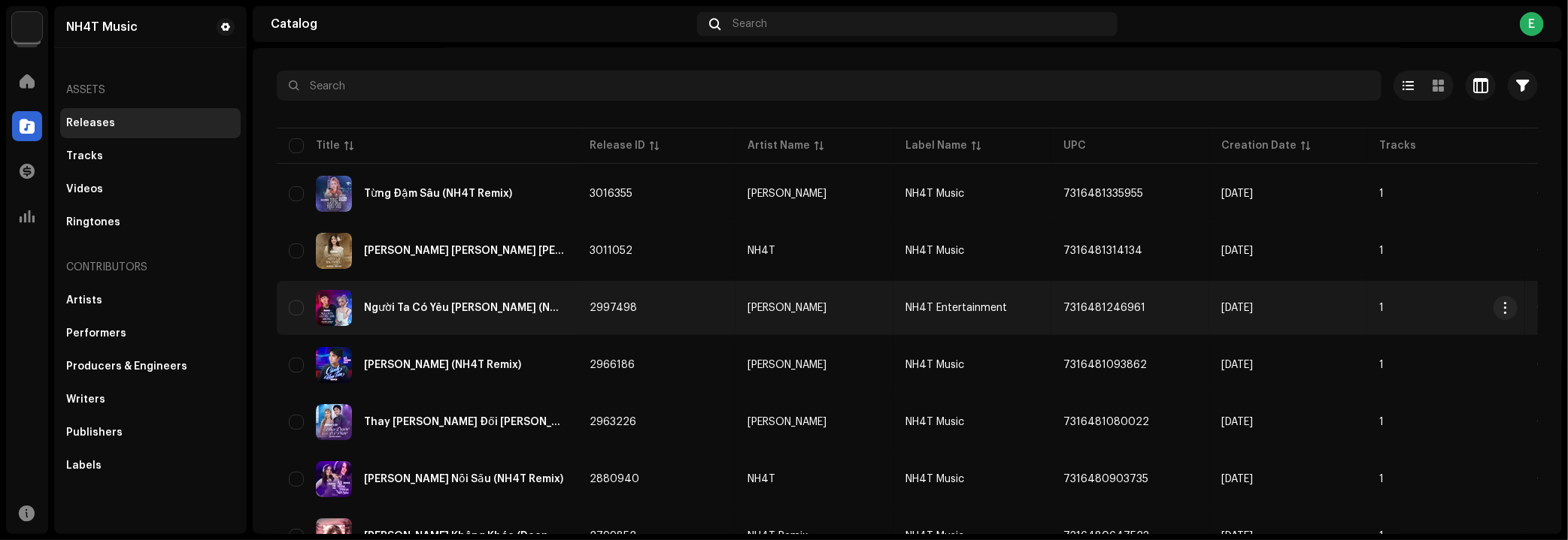
click at [432, 306] on div "Người Ta Có Yêu Anh Không (NH4T Remix)" at bounding box center [465, 308] width 202 height 11
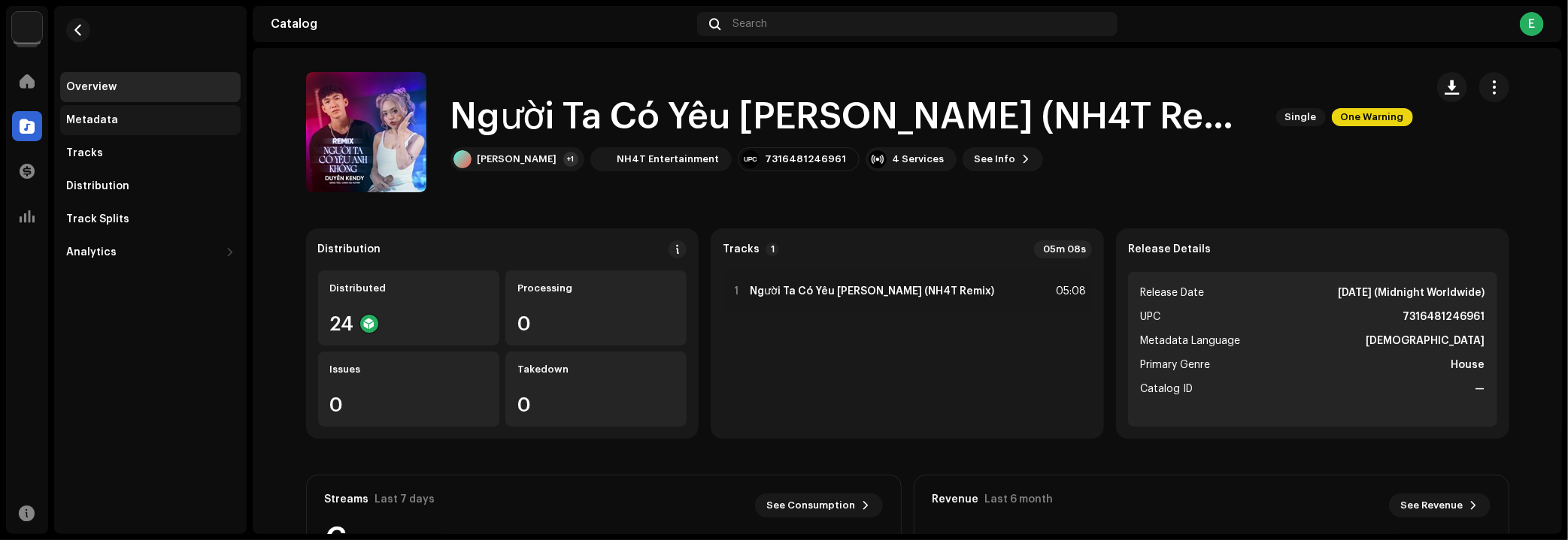
click at [107, 127] on div "Metadata" at bounding box center [150, 120] width 181 height 30
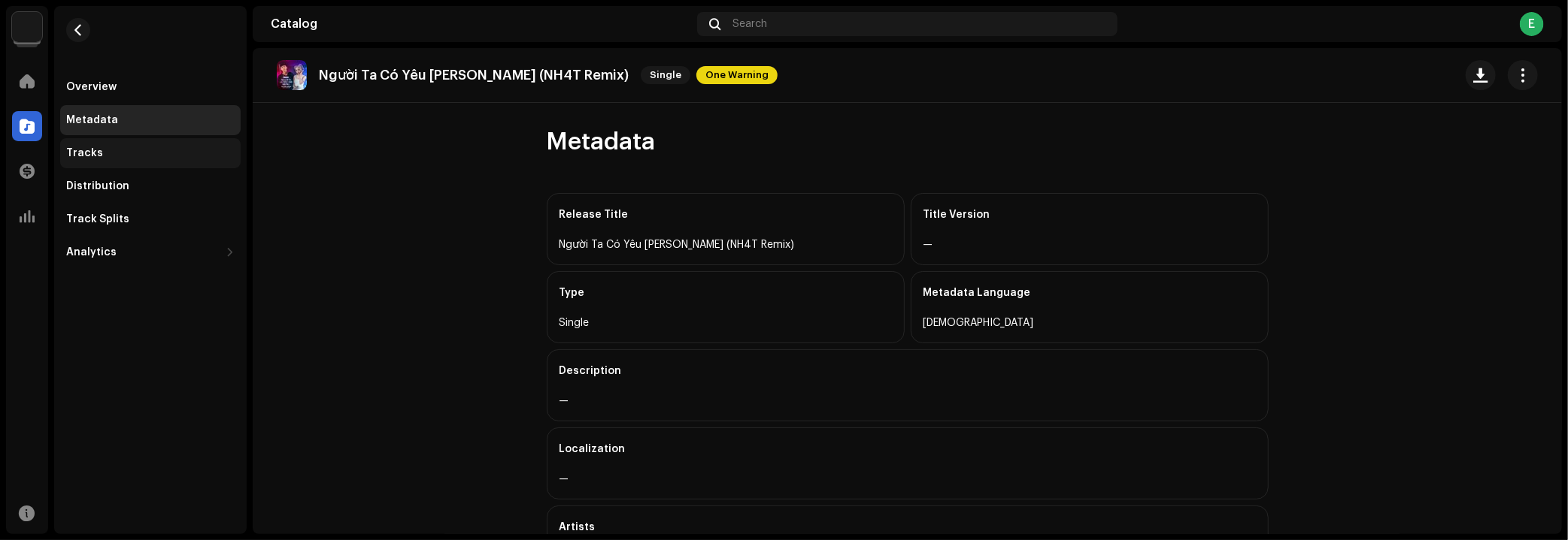
click at [151, 141] on div "Tracks" at bounding box center [150, 153] width 181 height 30
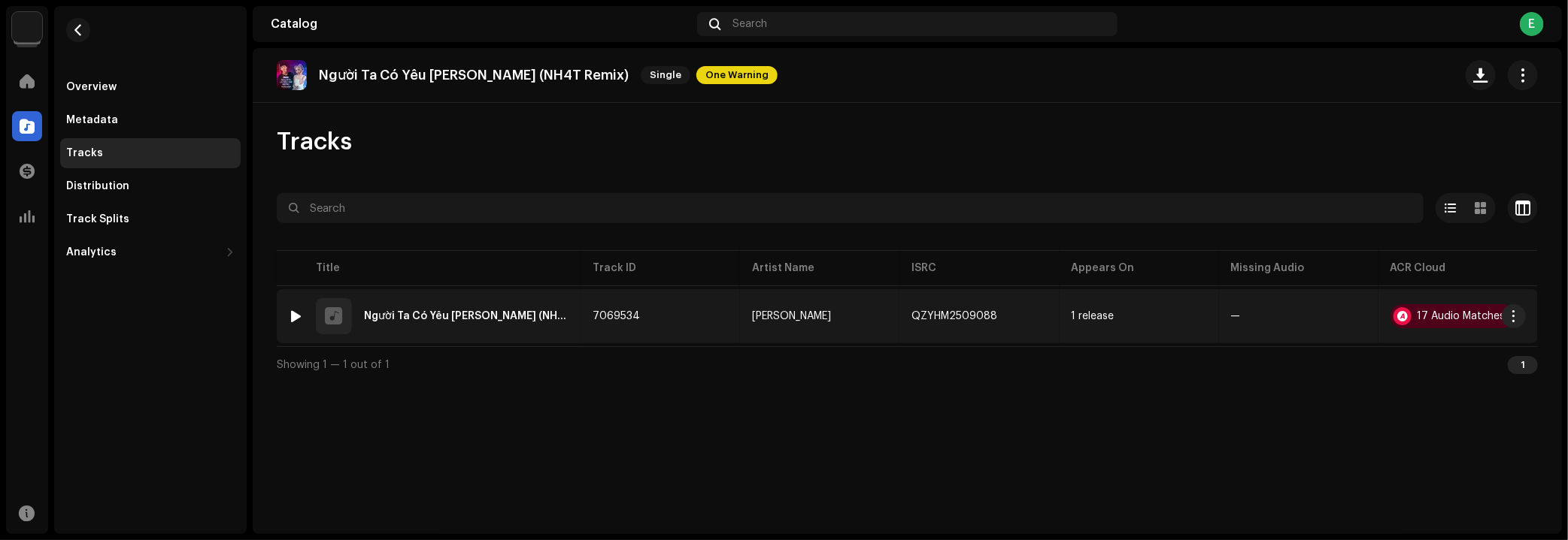
click at [300, 316] on div at bounding box center [297, 316] width 12 height 12
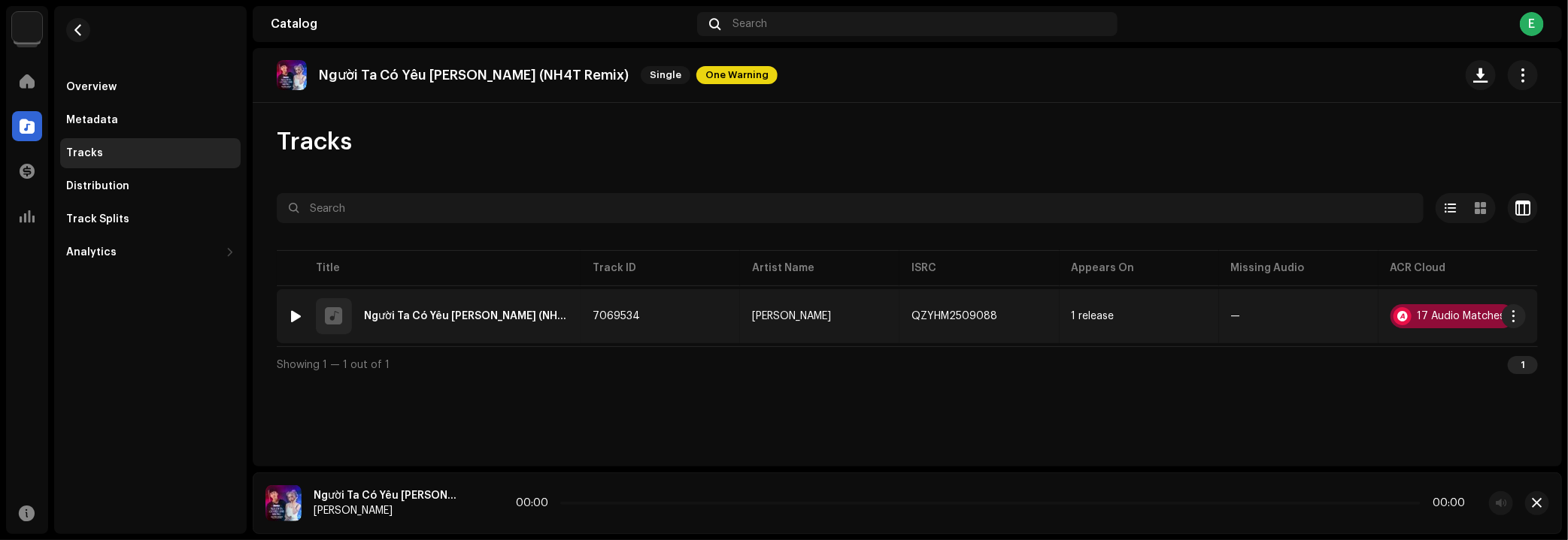
click at [1464, 313] on div "17 Audio Matches" at bounding box center [1462, 316] width 88 height 11
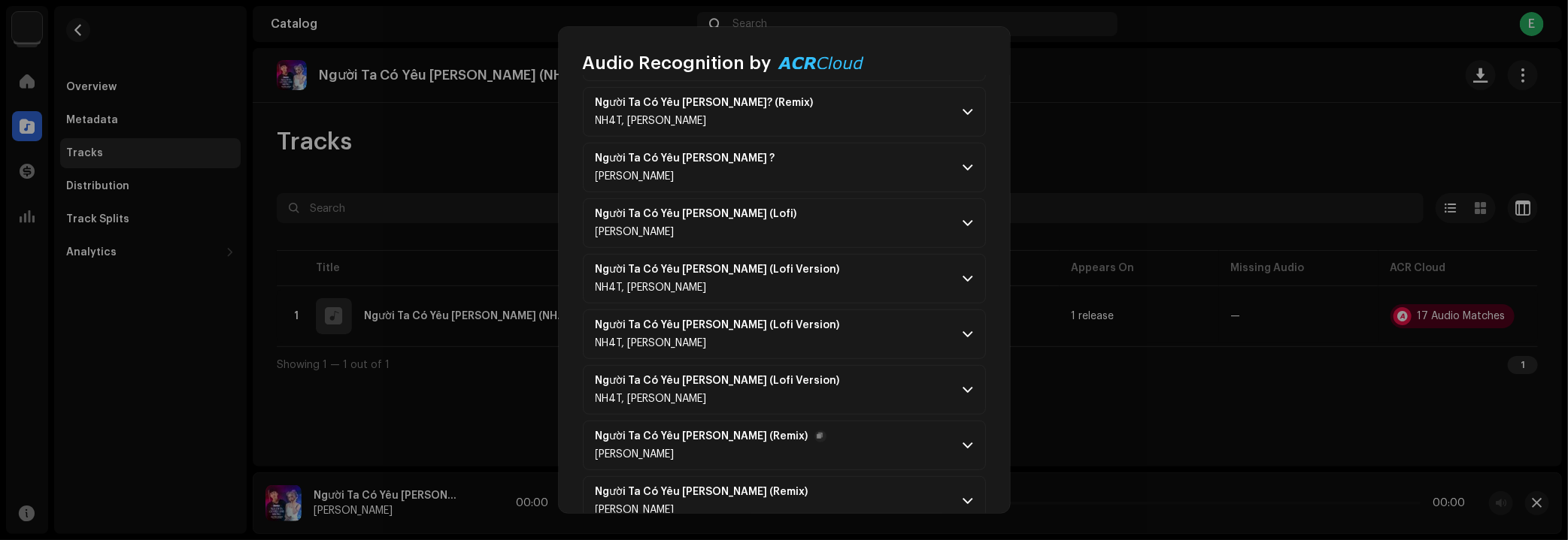
scroll to position [615, 0]
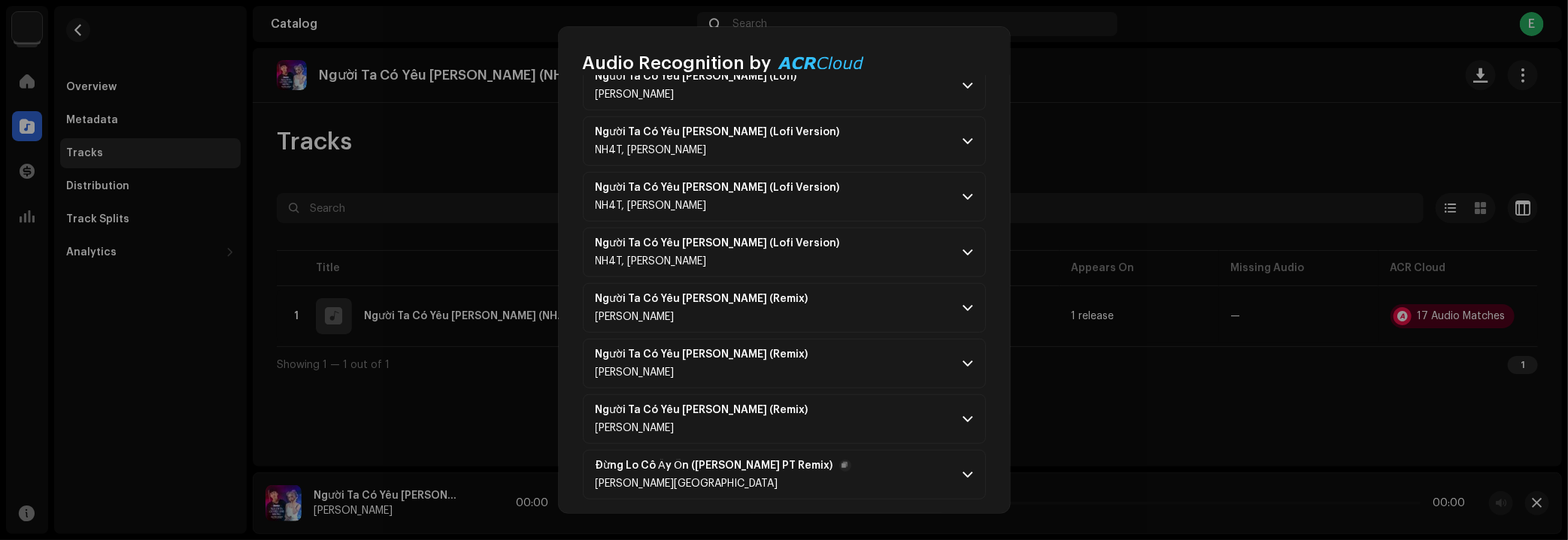
click at [964, 469] on span at bounding box center [969, 475] width 10 height 12
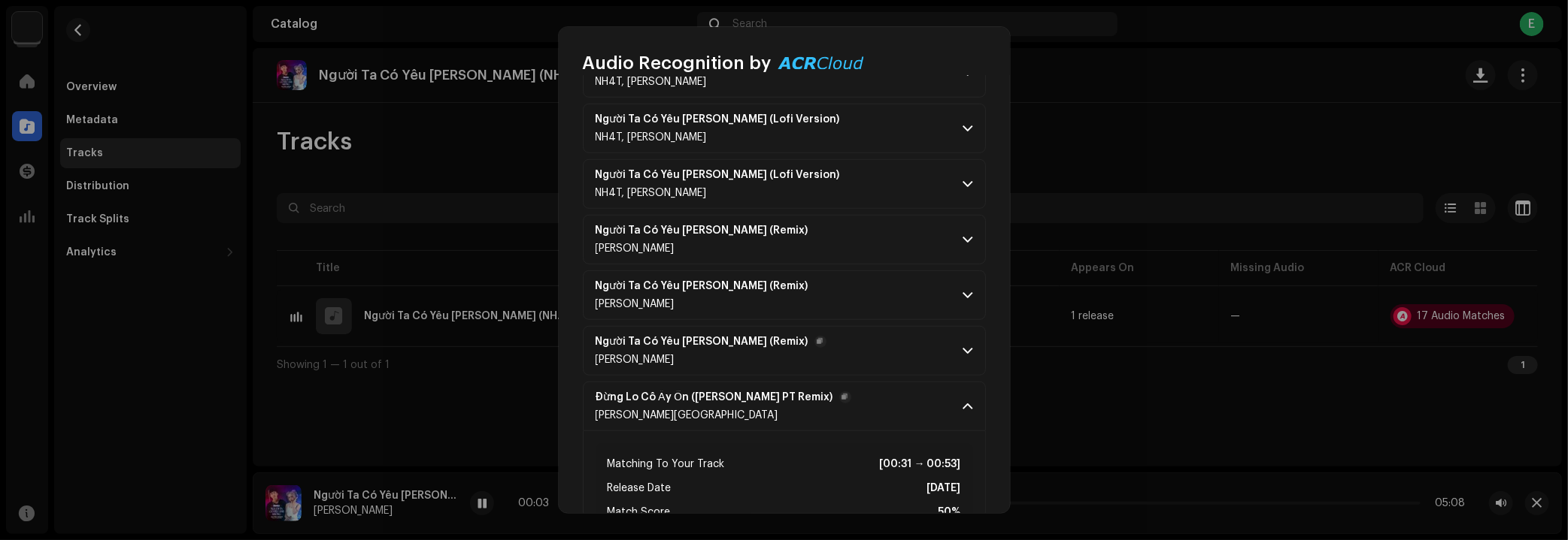
scroll to position [821, 0]
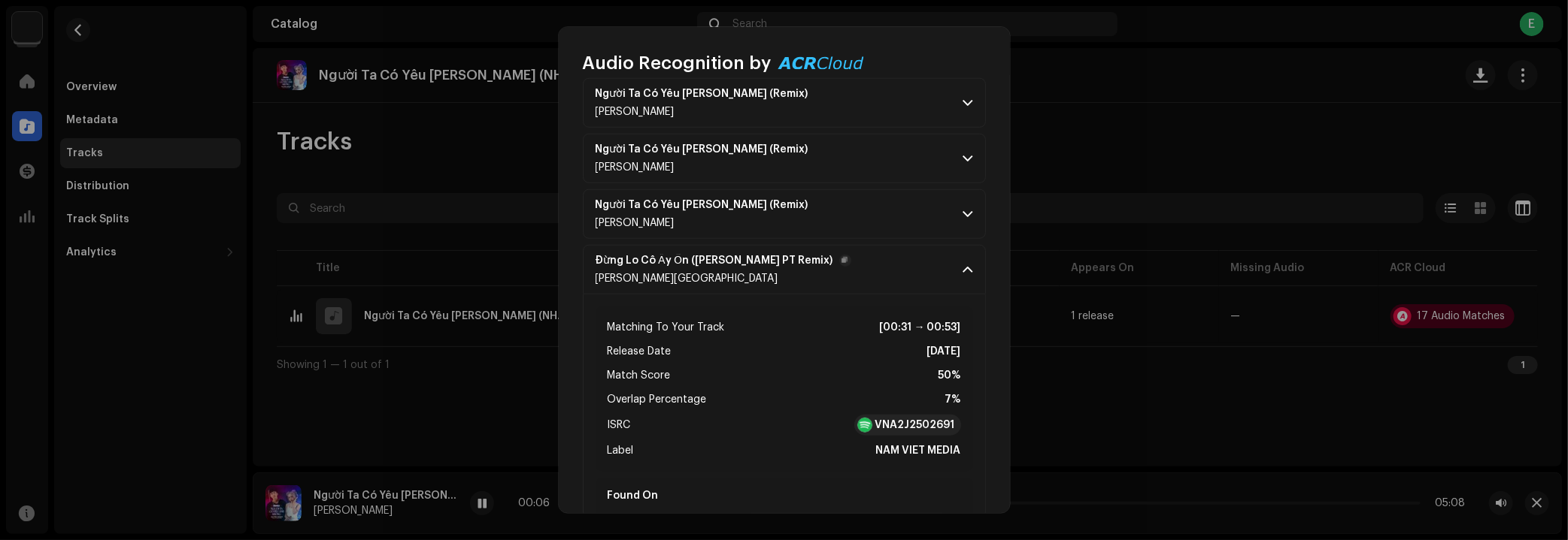
click at [1205, 440] on div "Audio Recognition by Remix/Sample 16 Cover Song 1 All results require review/li…" at bounding box center [784, 270] width 1568 height 540
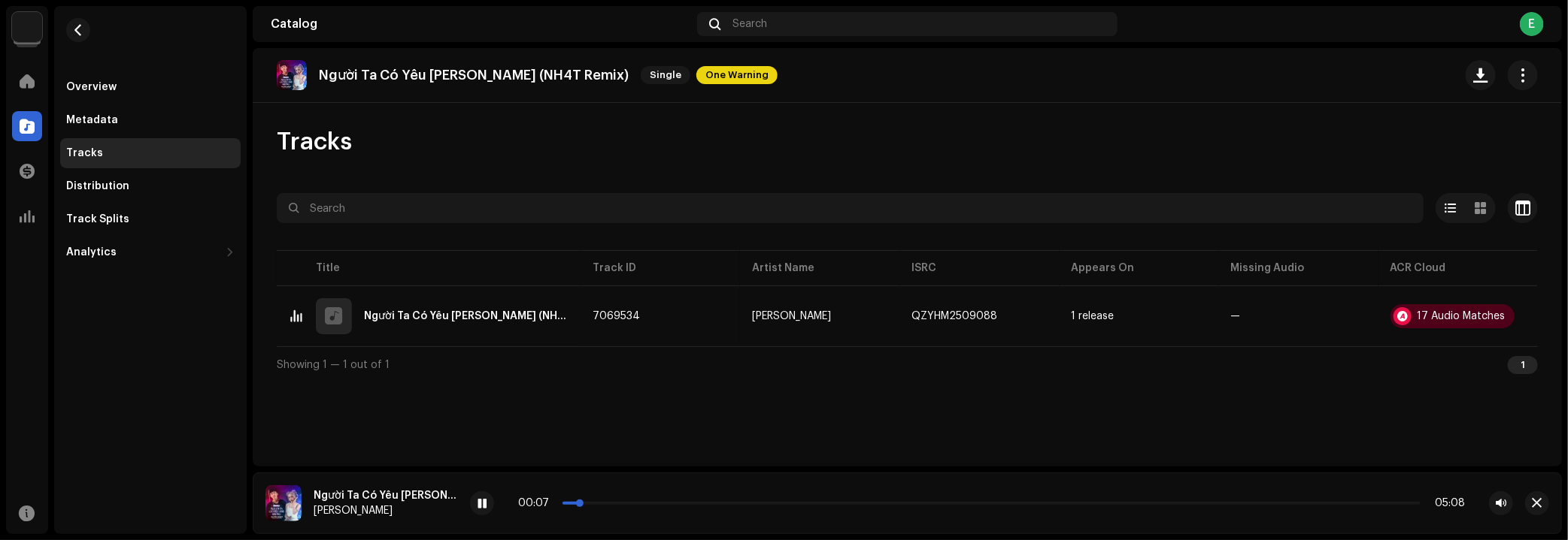
click at [632, 503] on p-slider at bounding box center [992, 503] width 858 height 3
click at [684, 503] on p-slider at bounding box center [992, 503] width 858 height 3
click at [124, 197] on div "Distribution" at bounding box center [150, 185] width 181 height 30
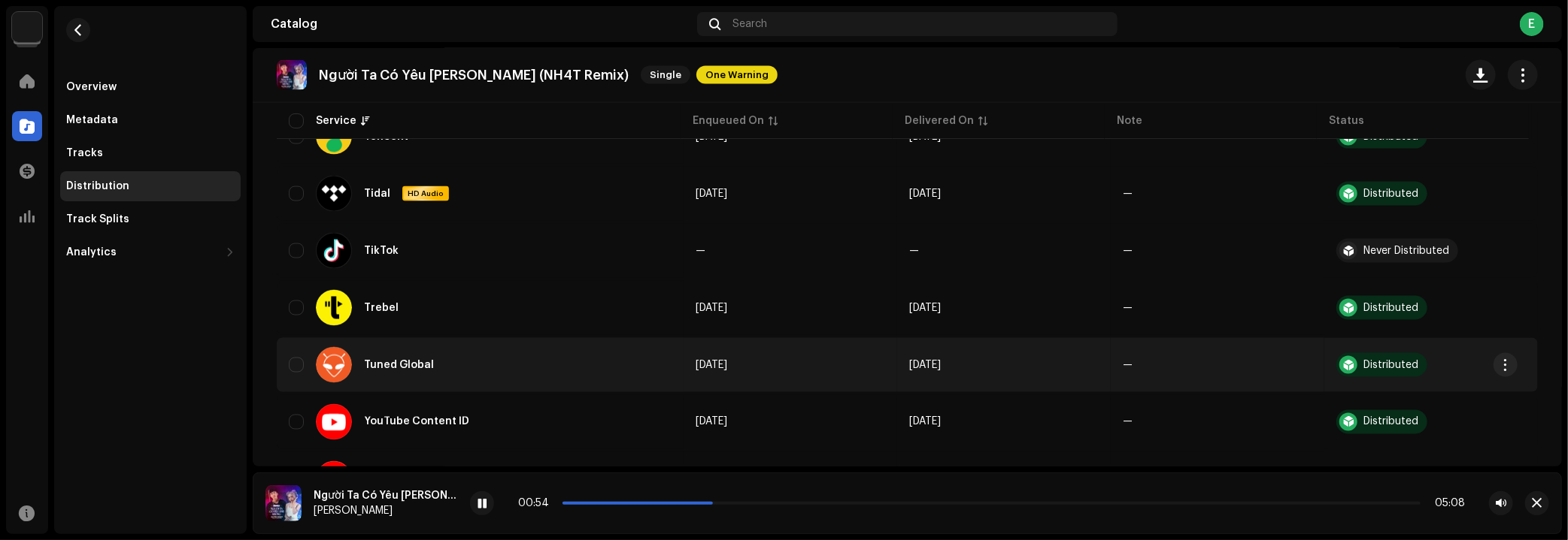
scroll to position [1448, 0]
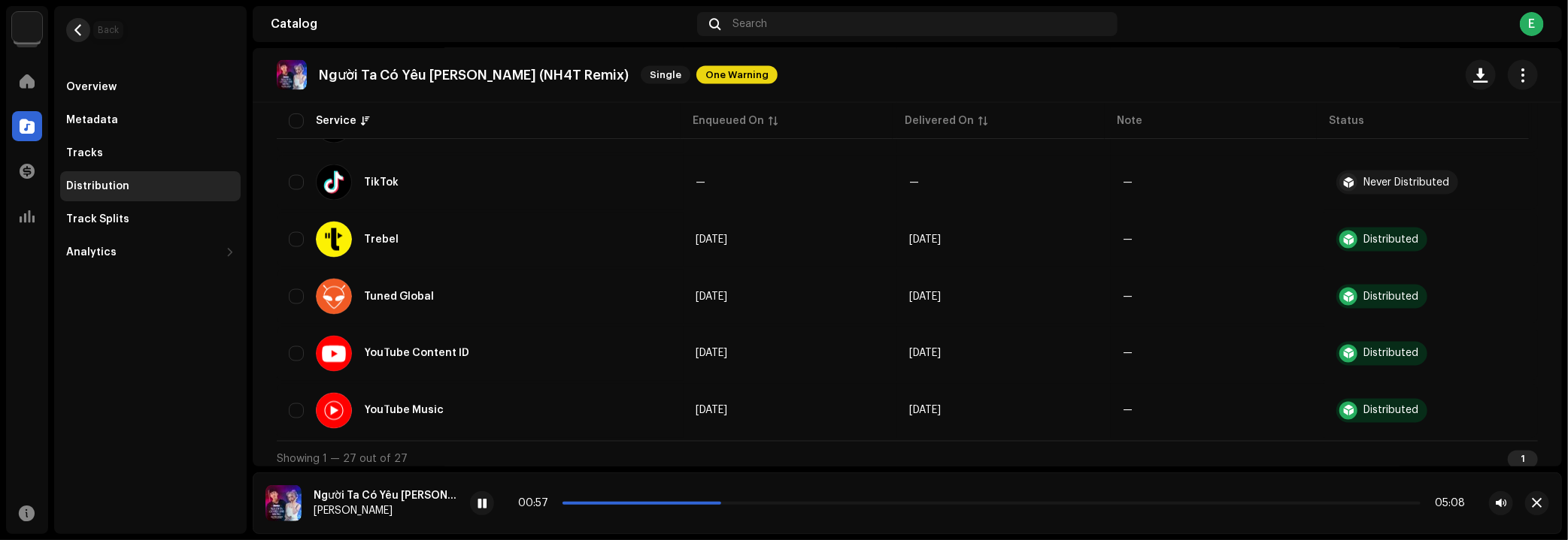
click at [80, 32] on span "button" at bounding box center [78, 30] width 12 height 12
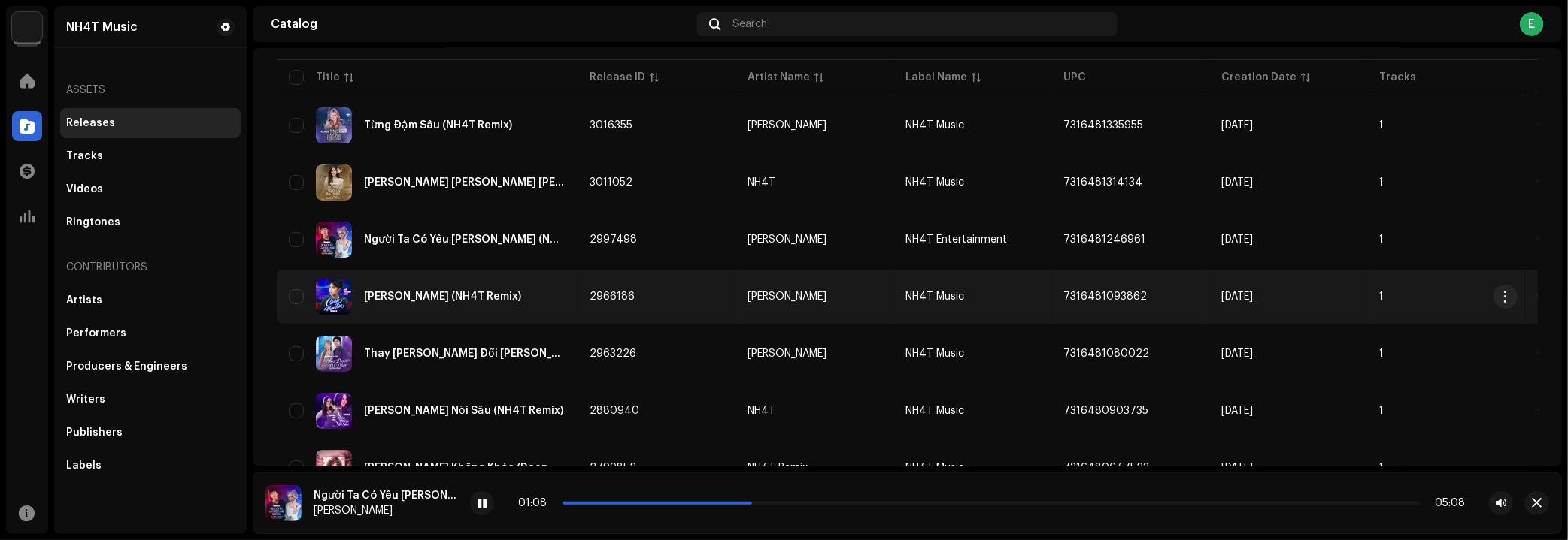
scroll to position [272, 0]
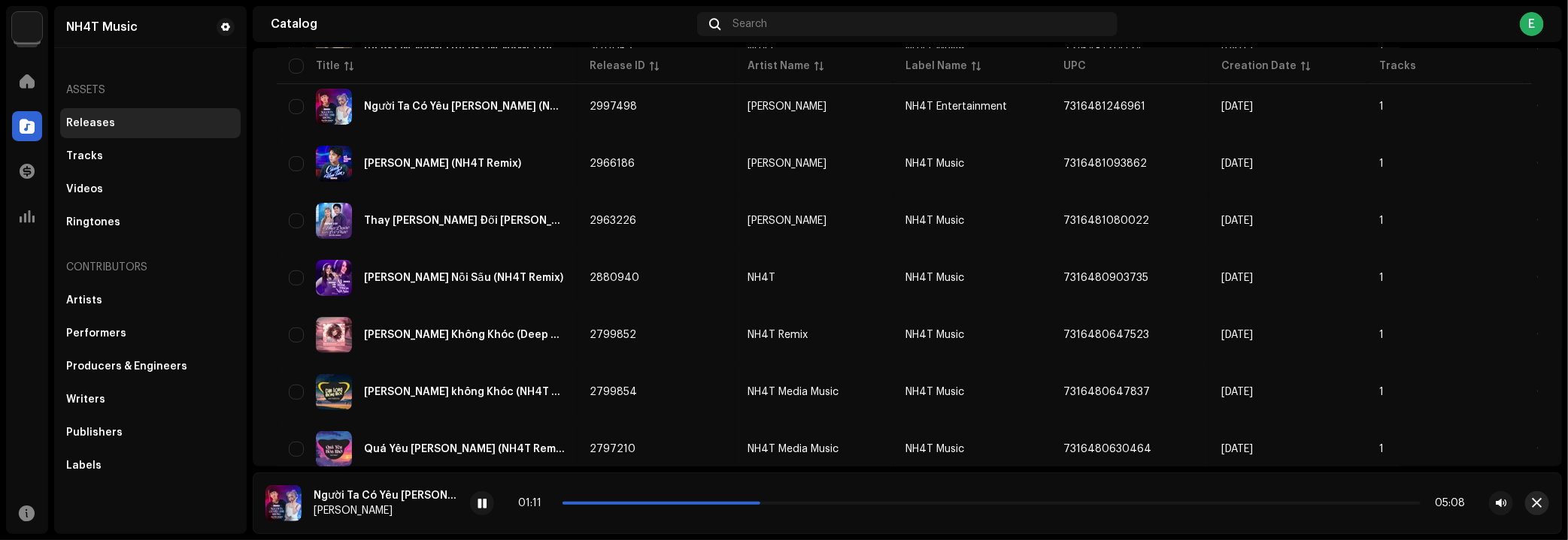
click at [1530, 509] on button "button" at bounding box center [1537, 503] width 24 height 24
